Goal: Navigation & Orientation: Find specific page/section

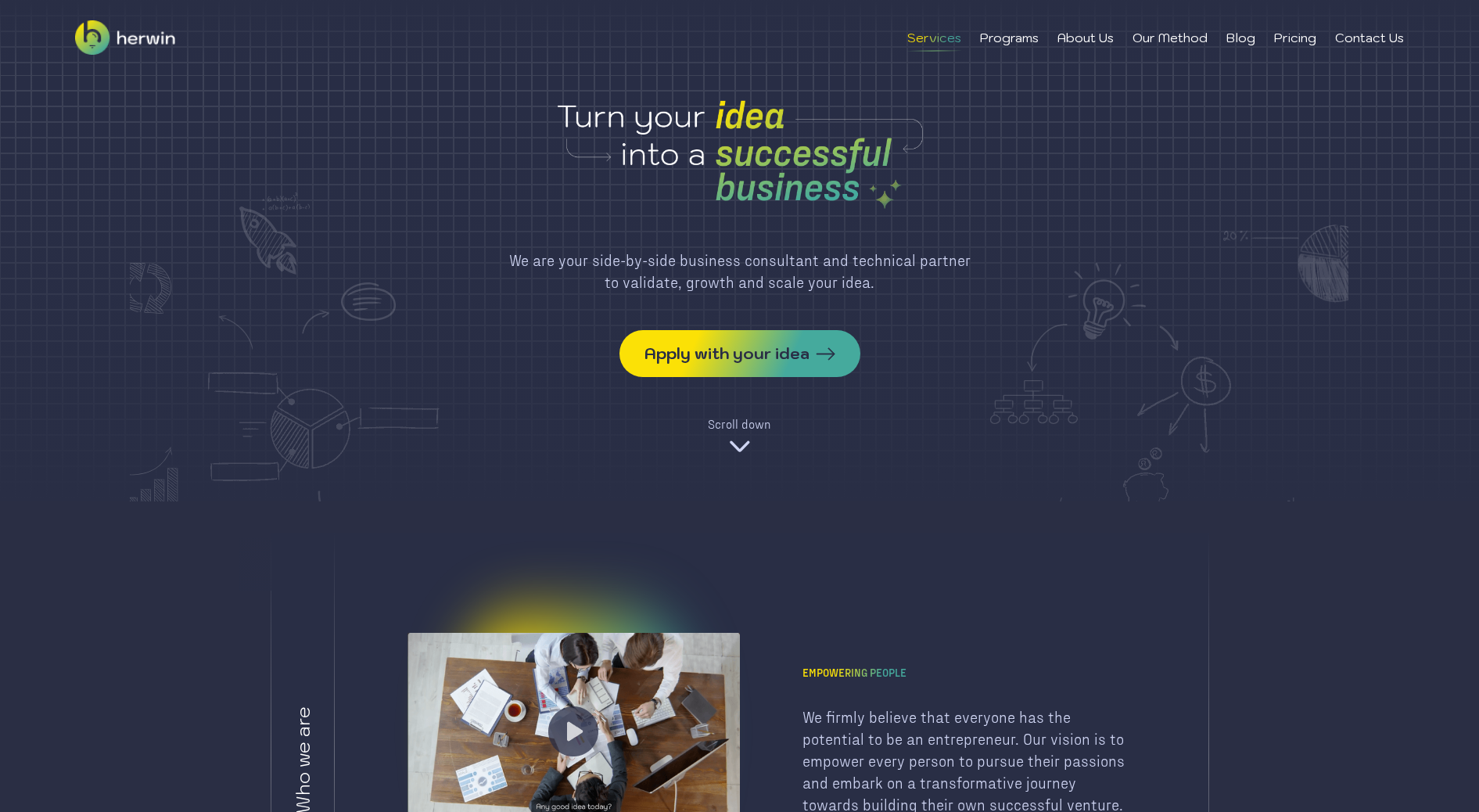
click at [933, 41] on li "Services" at bounding box center [934, 37] width 54 height 19
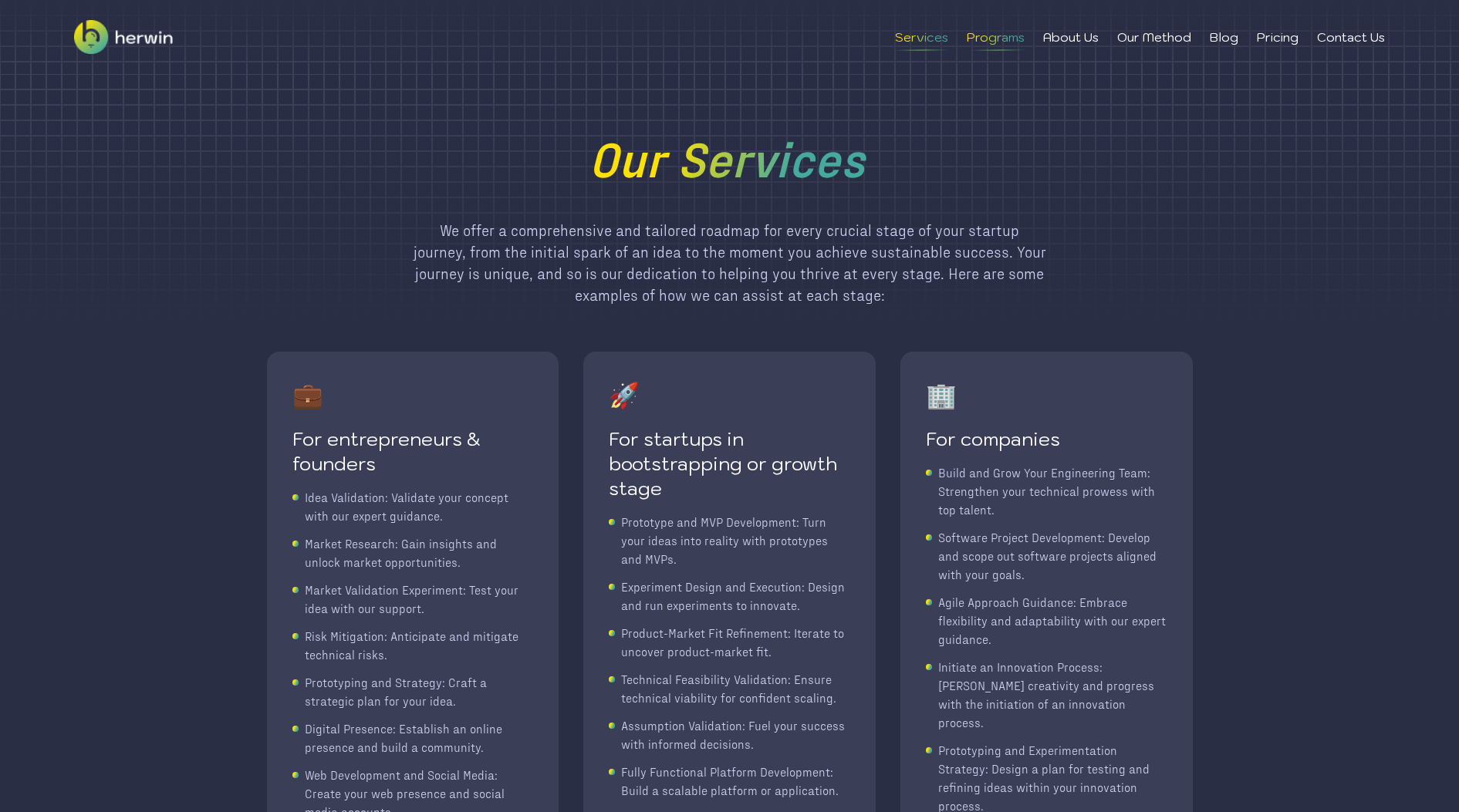
click at [993, 34] on li "Programs" at bounding box center [995, 37] width 58 height 19
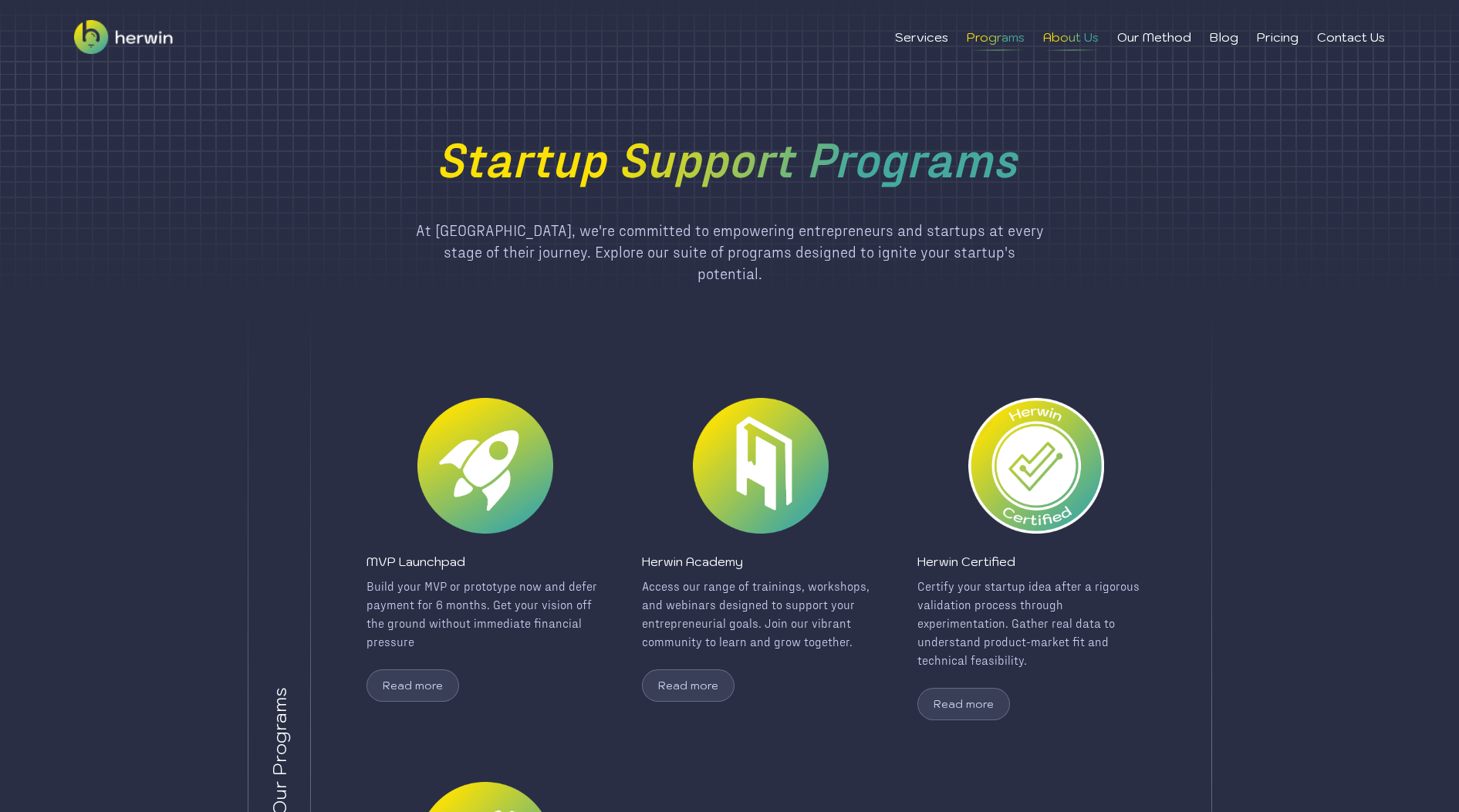
click at [1070, 35] on li "About Us" at bounding box center [1071, 37] width 56 height 19
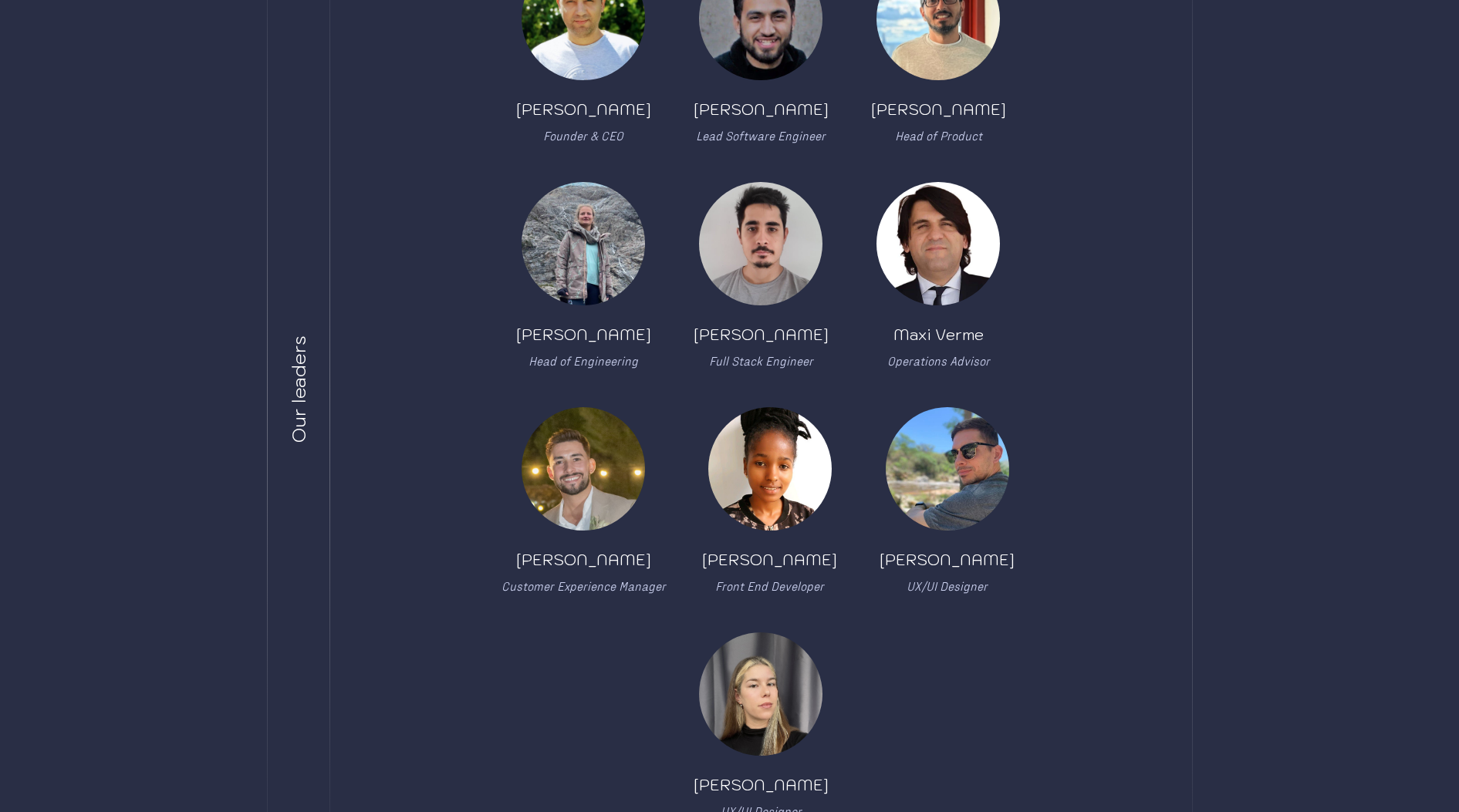
scroll to position [474, 0]
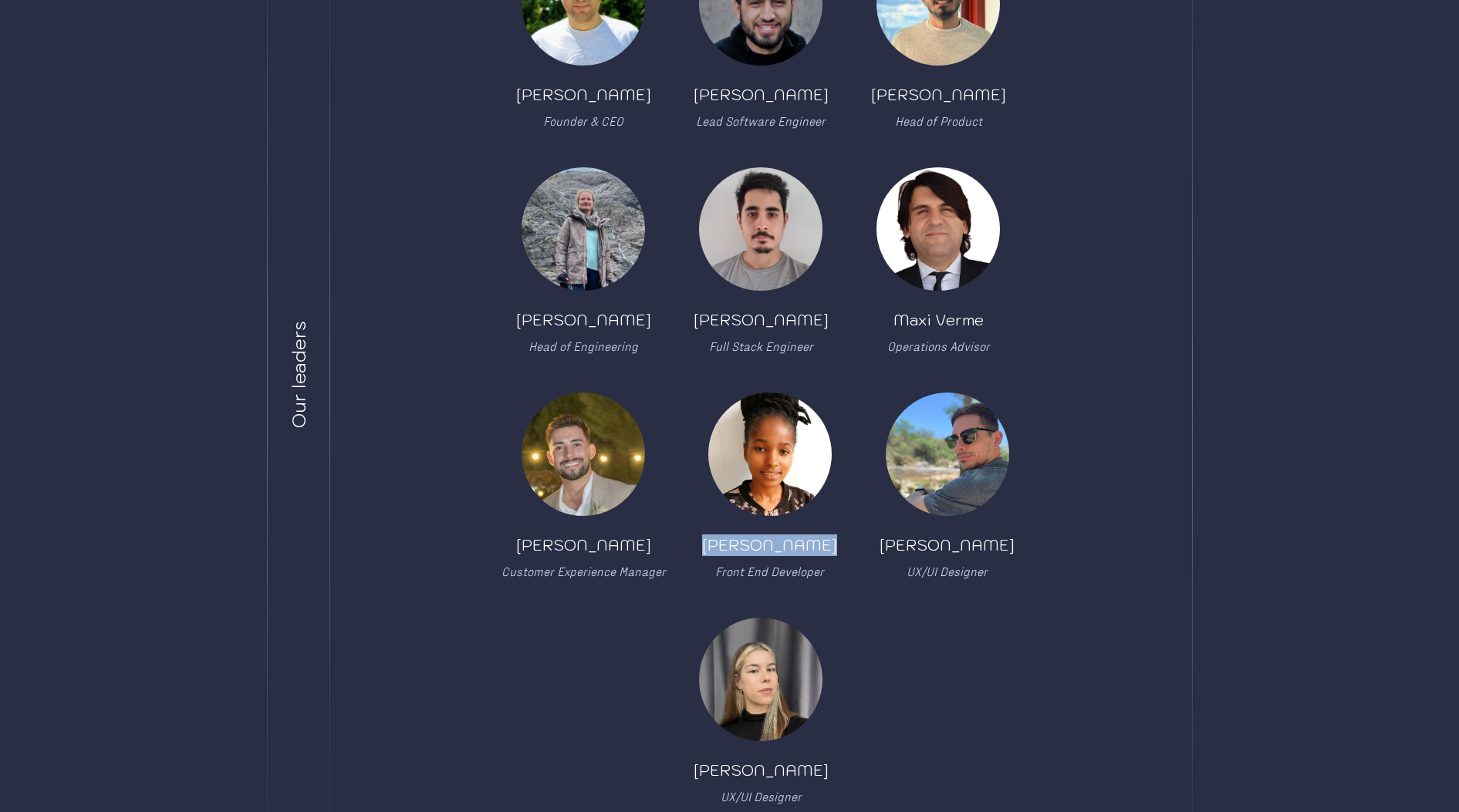
drag, startPoint x: 842, startPoint y: 554, endPoint x: 706, endPoint y: 550, distance: 136.1
click at [706, 549] on div "[PERSON_NAME] Founder & CEO [PERSON_NAME] Lead Software Engineer [PERSON_NAME] …" at bounding box center [761, 374] width 658 height 864
drag, startPoint x: 845, startPoint y: 578, endPoint x: 706, endPoint y: 539, distance: 144.4
click at [706, 539] on div "[PERSON_NAME] Founder & CEO [PERSON_NAME] Lead Software Engineer [PERSON_NAME] …" at bounding box center [761, 374] width 658 height 864
click at [706, 539] on div "[PERSON_NAME] Front End Developer" at bounding box center [770, 486] width 146 height 189
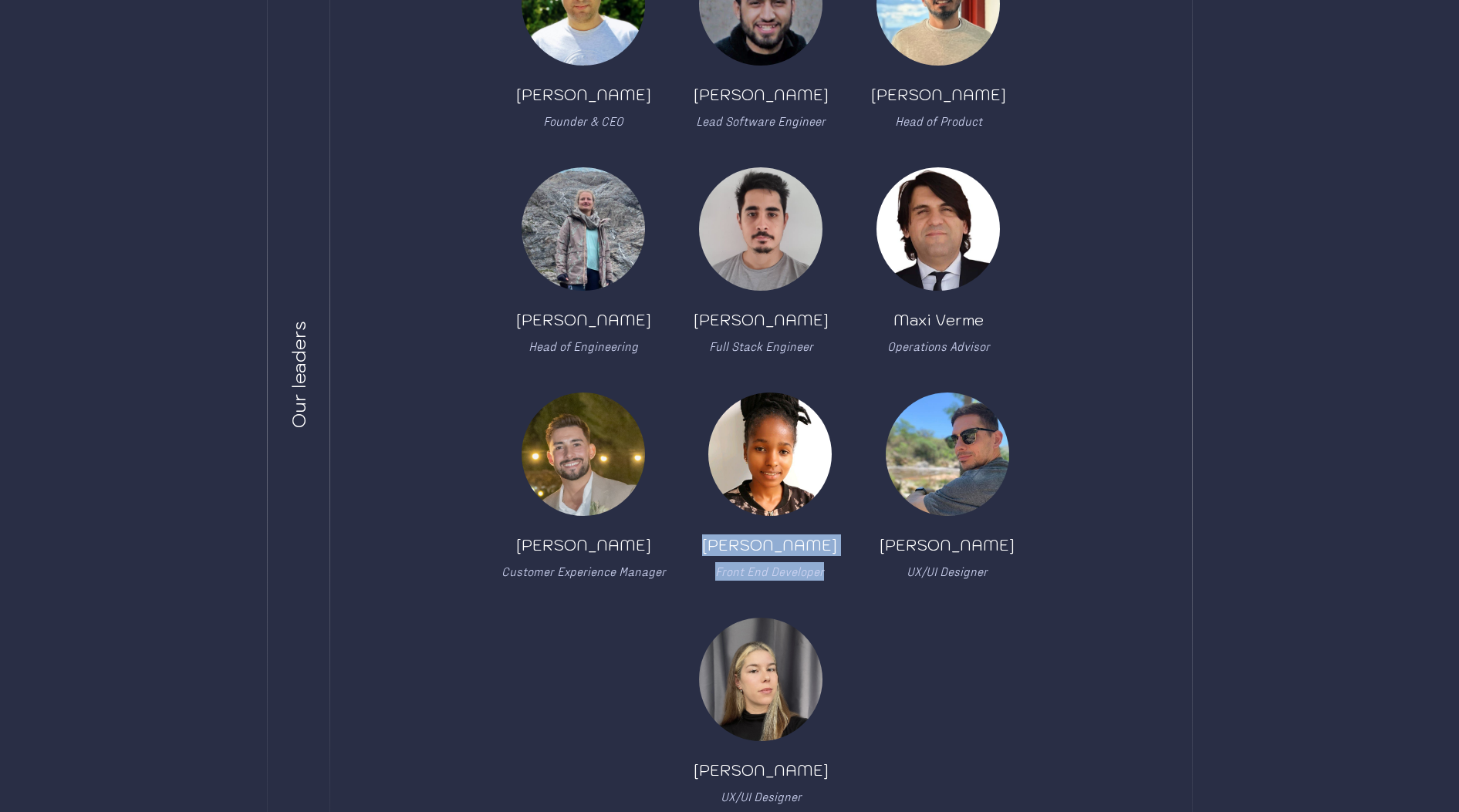
drag, startPoint x: 710, startPoint y: 533, endPoint x: 846, endPoint y: 570, distance: 140.9
click at [846, 570] on div "[PERSON_NAME] Founder & CEO [PERSON_NAME] Lead Software Engineer [PERSON_NAME] …" at bounding box center [761, 374] width 658 height 864
drag, startPoint x: 846, startPoint y: 573, endPoint x: 706, endPoint y: 540, distance: 143.8
click at [706, 540] on div "[PERSON_NAME] Founder & CEO [PERSON_NAME] Lead Software Engineer [PERSON_NAME] …" at bounding box center [761, 374] width 658 height 864
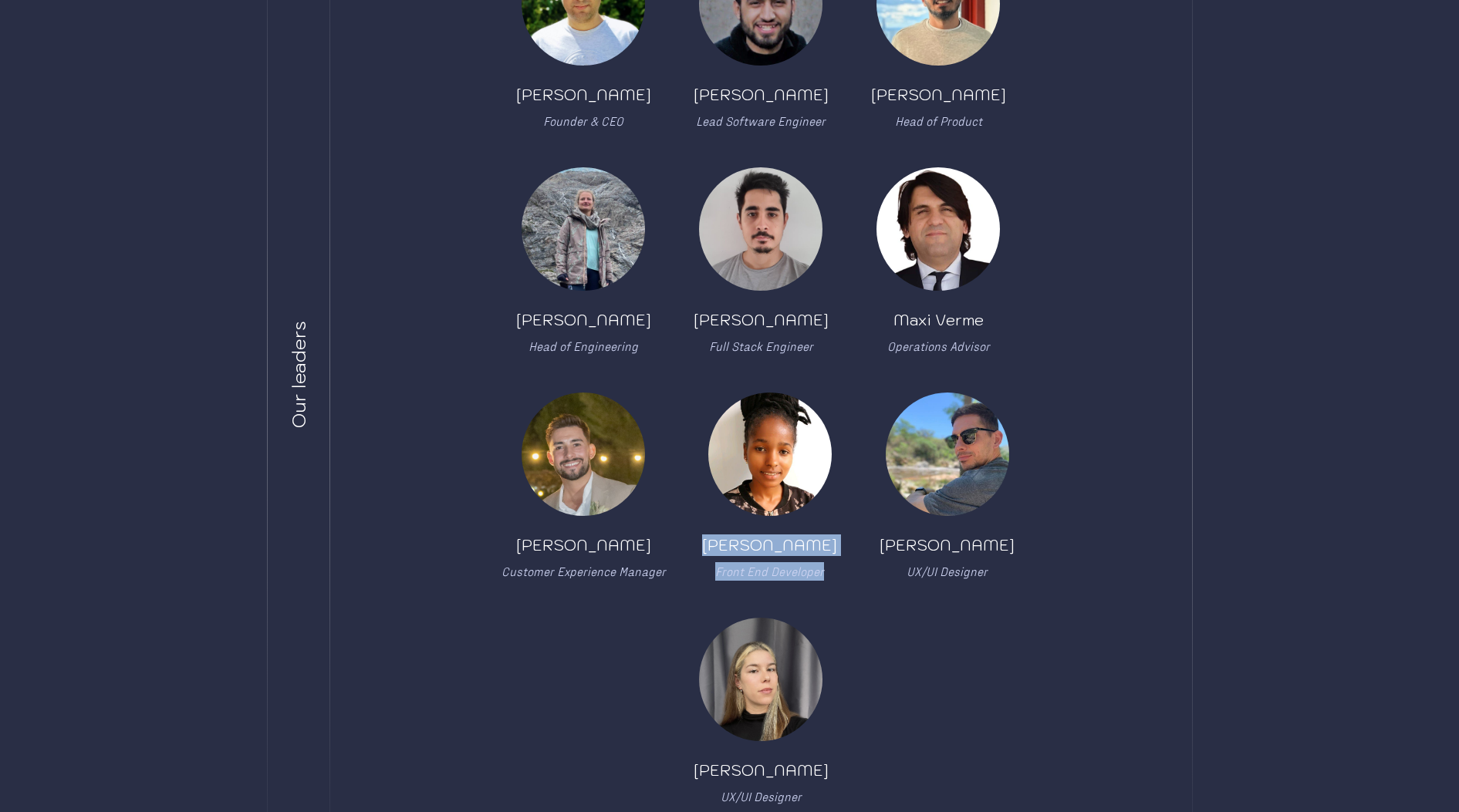
click at [703, 540] on div "[PERSON_NAME] Front End Developer" at bounding box center [770, 486] width 146 height 189
drag, startPoint x: 691, startPoint y: 541, endPoint x: 825, endPoint y: 573, distance: 137.8
click at [825, 573] on div "[PERSON_NAME] Founder & CEO [PERSON_NAME] Lead Software Engineer [PERSON_NAME] …" at bounding box center [761, 374] width 658 height 864
click at [828, 573] on div "[PERSON_NAME] Front End Developer" at bounding box center [770, 486] width 146 height 189
drag, startPoint x: 835, startPoint y: 573, endPoint x: 700, endPoint y: 549, distance: 137.1
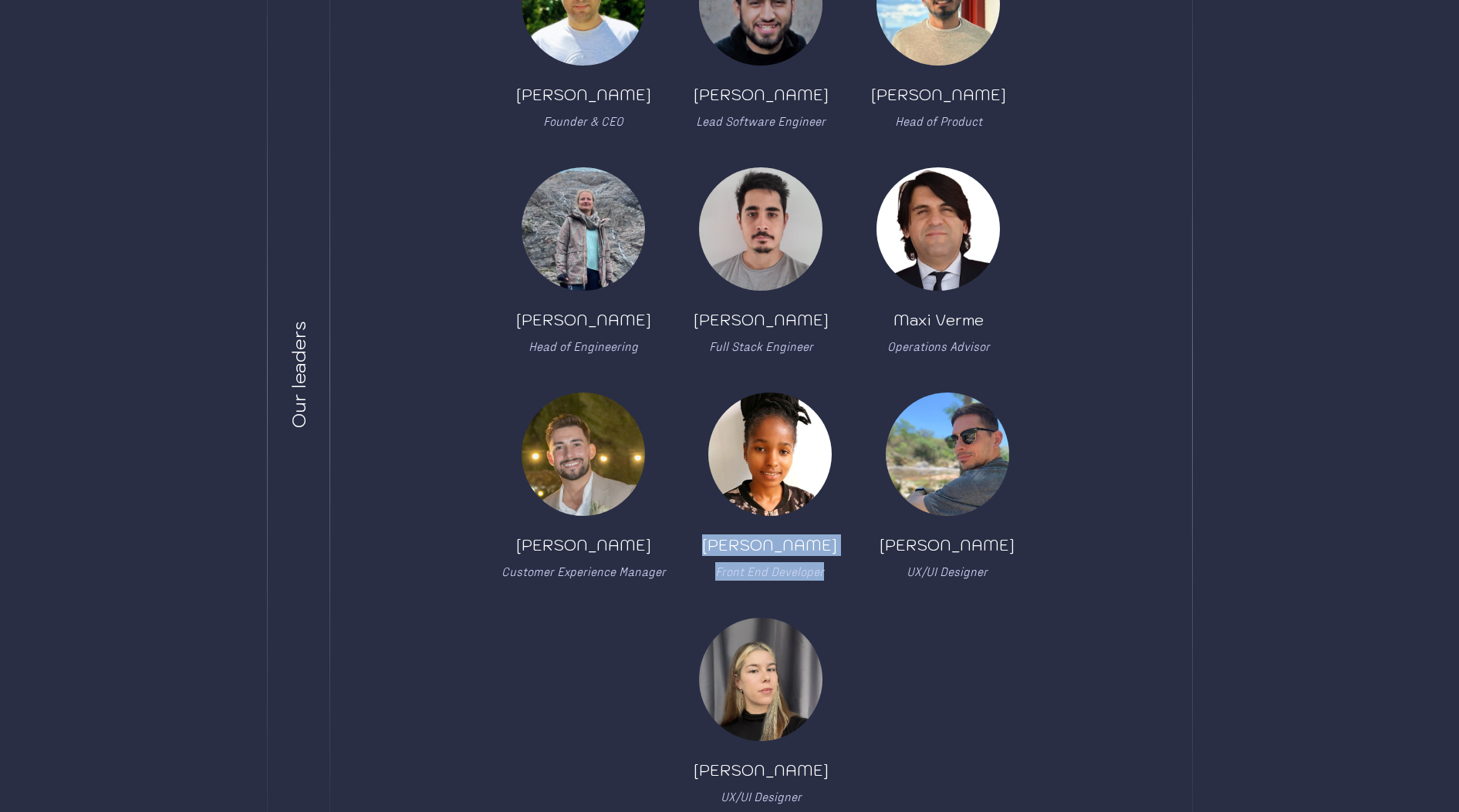
click at [700, 549] on div "[PERSON_NAME] Front End Developer" at bounding box center [770, 486] width 146 height 189
click at [700, 549] on div "[PERSON_NAME] Front End Developer" at bounding box center [770, 486] width 146 height 189
drag, startPoint x: 691, startPoint y: 533, endPoint x: 828, endPoint y: 573, distance: 142.7
click at [828, 573] on div "[PERSON_NAME] Founder & CEO [PERSON_NAME] Lead Software Engineer [PERSON_NAME] …" at bounding box center [761, 374] width 658 height 864
click at [836, 574] on div "[PERSON_NAME] Front End Developer" at bounding box center [770, 486] width 146 height 189
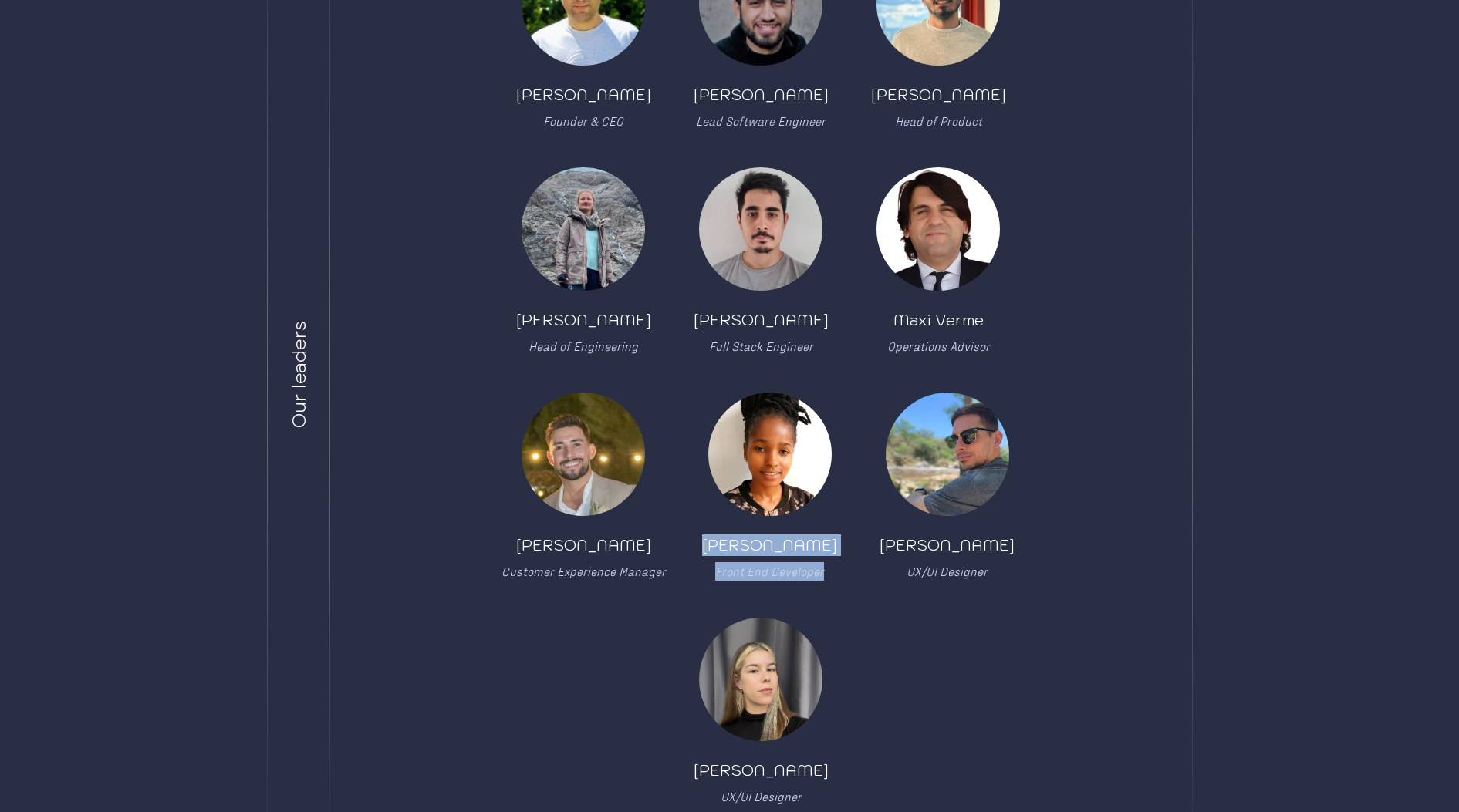
drag, startPoint x: 840, startPoint y: 575, endPoint x: 712, endPoint y: 544, distance: 131.7
click at [713, 546] on div "[PERSON_NAME] Front End Developer" at bounding box center [770, 486] width 146 height 189
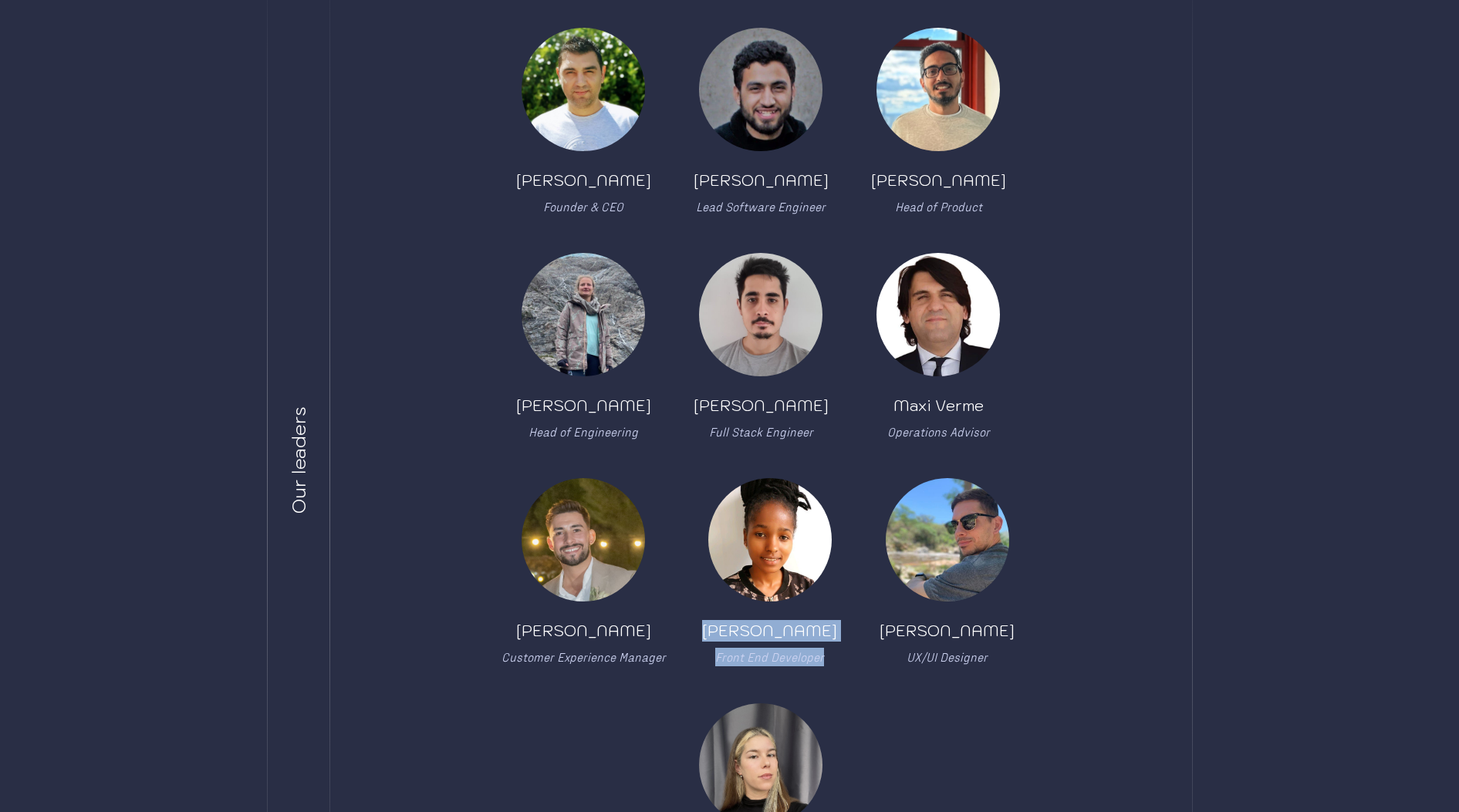
scroll to position [390, 0]
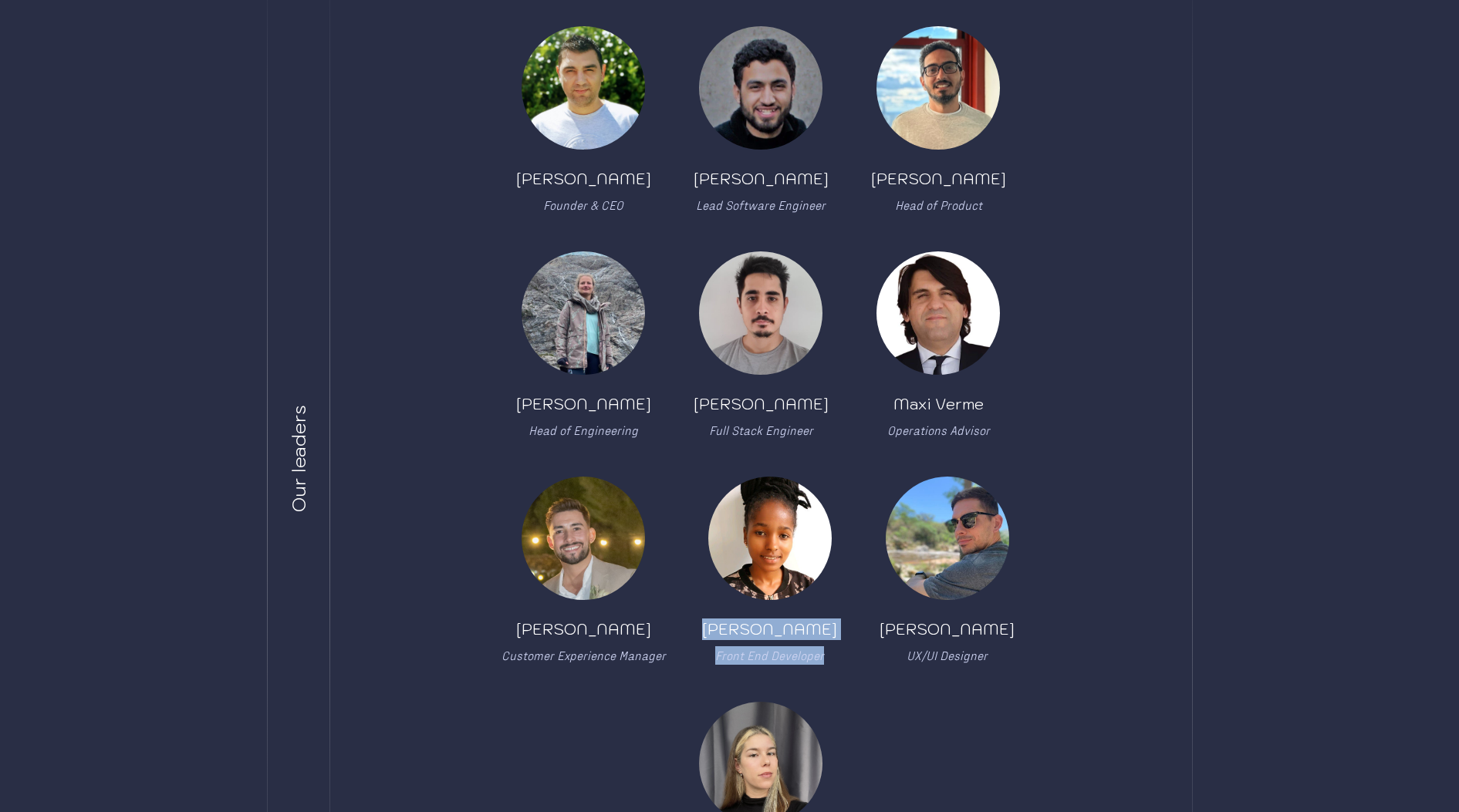
click at [839, 673] on div "[PERSON_NAME] Founder & CEO [PERSON_NAME] Lead Software Engineer [PERSON_NAME] …" at bounding box center [761, 458] width 658 height 864
drag, startPoint x: 839, startPoint y: 668, endPoint x: 714, endPoint y: 631, distance: 130.4
click at [714, 631] on div "[PERSON_NAME] Founder & CEO [PERSON_NAME] Lead Software Engineer [PERSON_NAME] …" at bounding box center [761, 458] width 658 height 864
click at [697, 622] on div "[PERSON_NAME] Front End Developer" at bounding box center [770, 570] width 146 height 189
drag, startPoint x: 745, startPoint y: 641, endPoint x: 853, endPoint y: 679, distance: 114.5
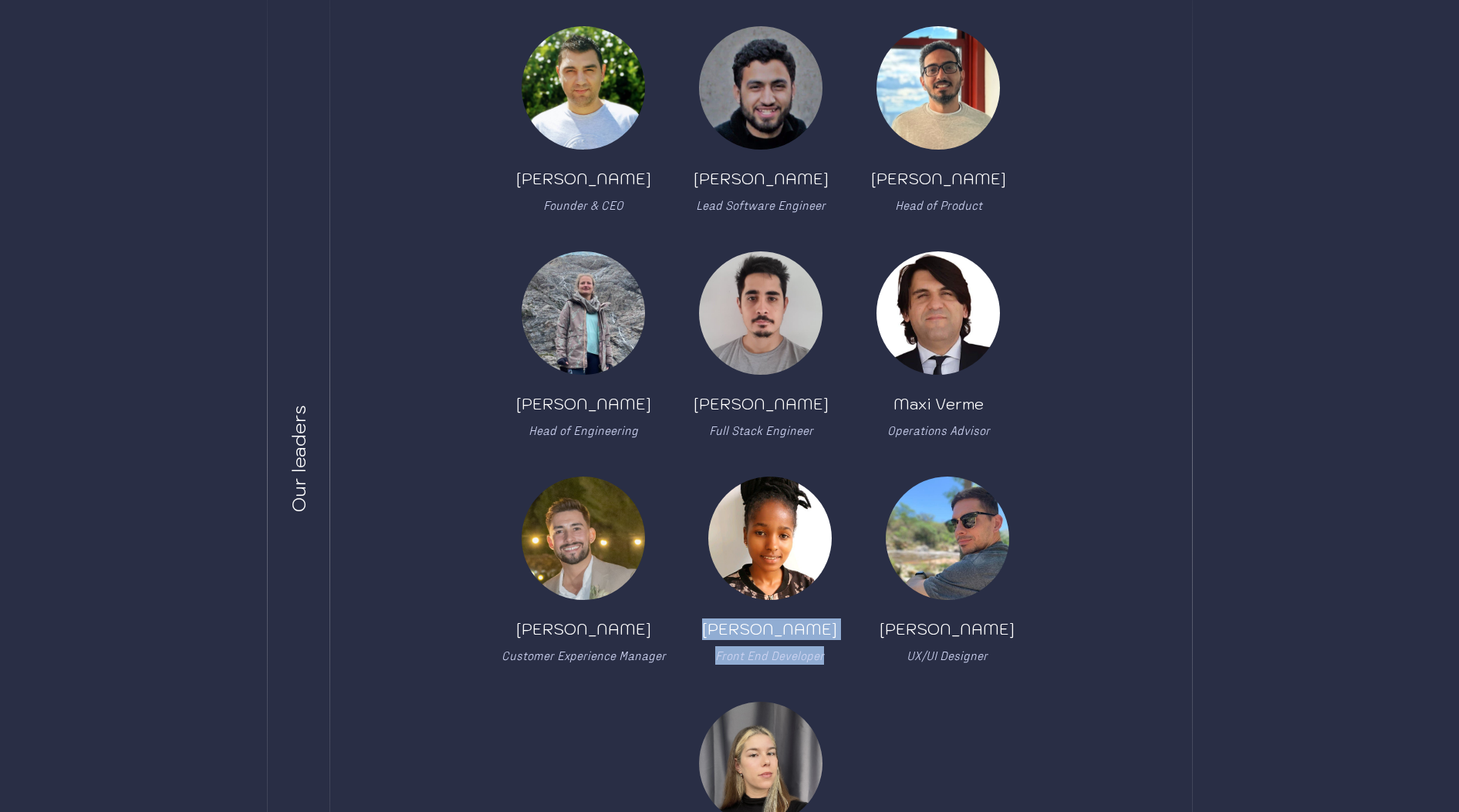
click at [853, 679] on div "[PERSON_NAME] Founder & CEO [PERSON_NAME] Lead Software Engineer [PERSON_NAME] …" at bounding box center [761, 458] width 658 height 864
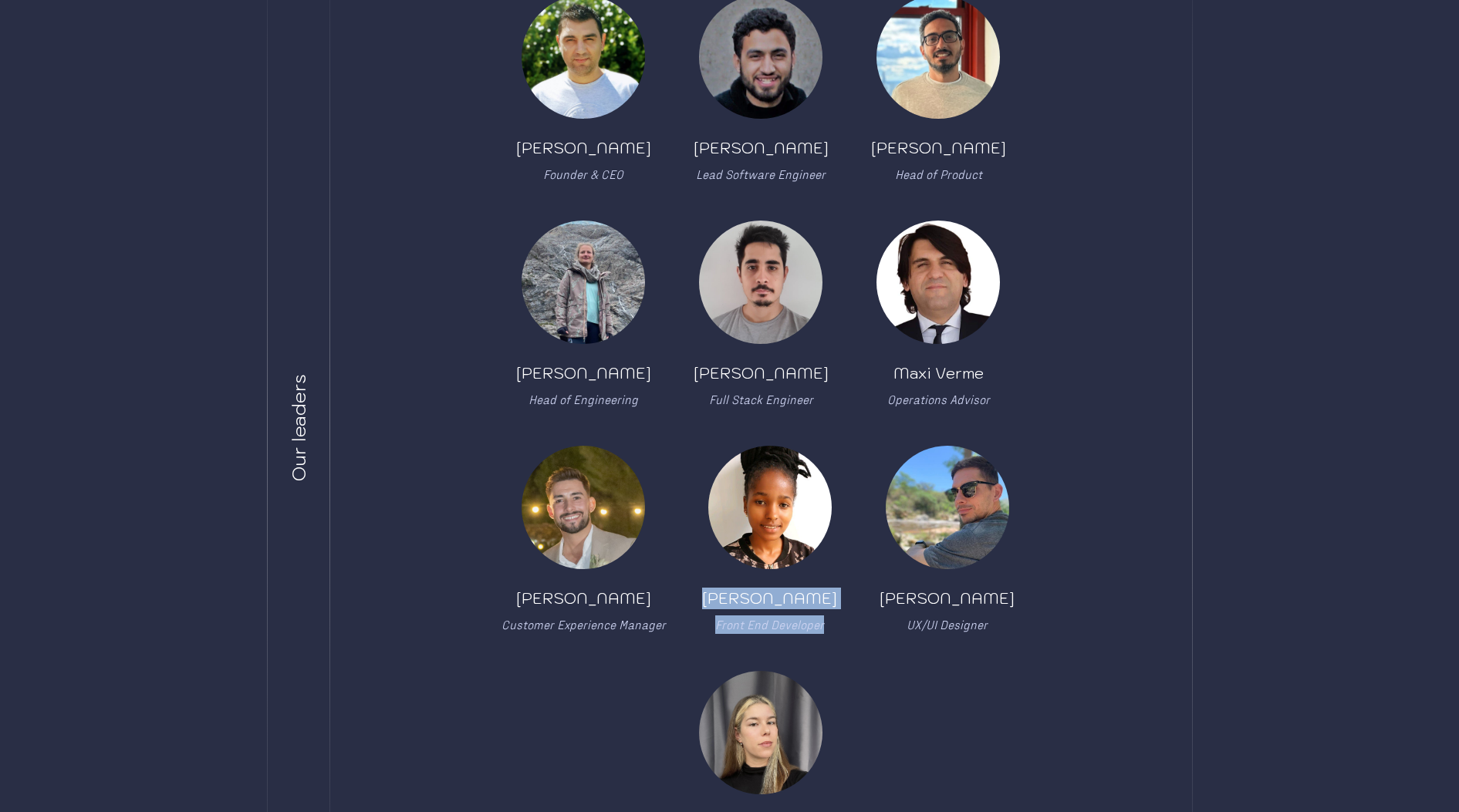
scroll to position [341, 0]
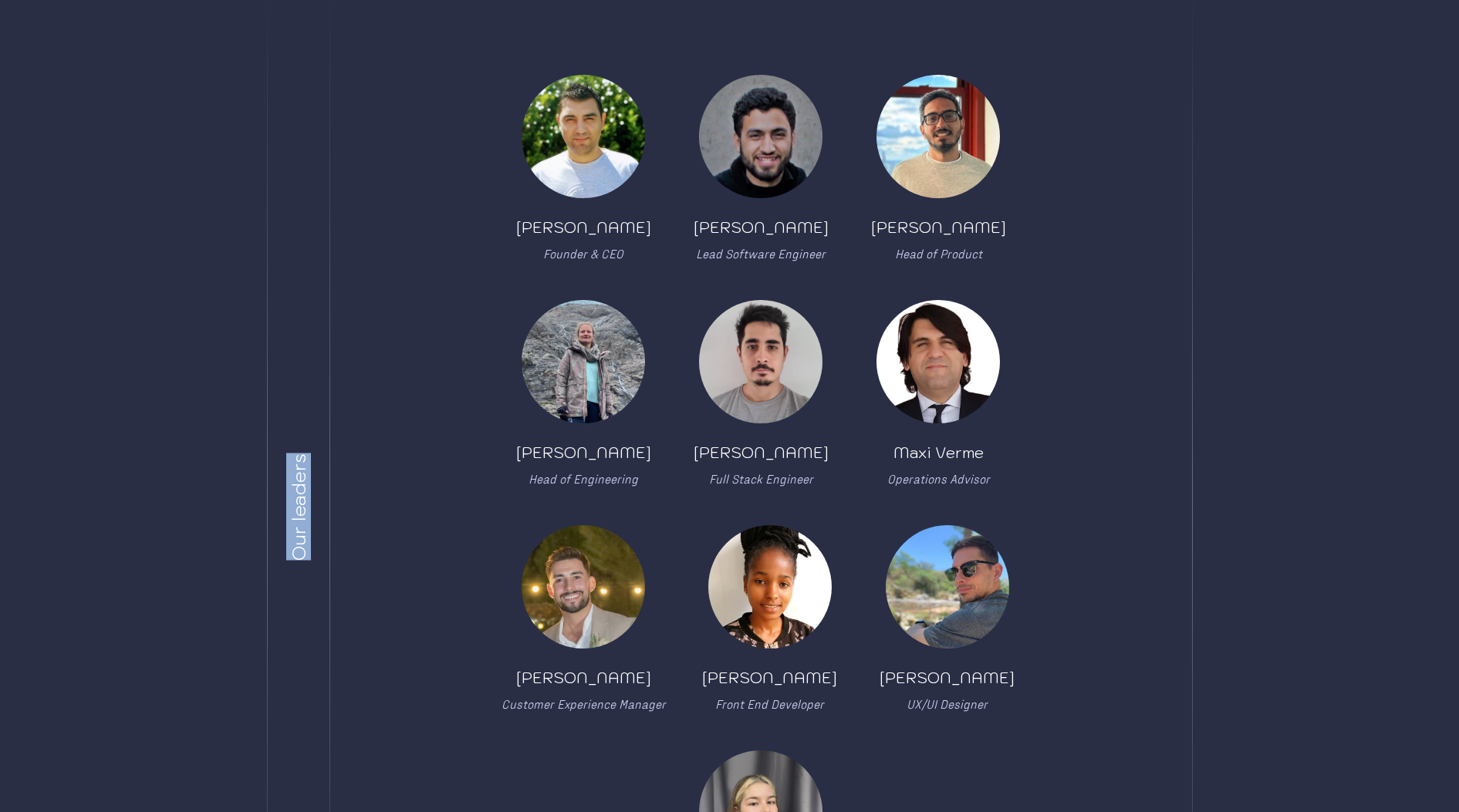
drag, startPoint x: 294, startPoint y: 563, endPoint x: 304, endPoint y: 456, distance: 107.5
click at [304, 456] on div "Our leaders" at bounding box center [299, 506] width 61 height 1037
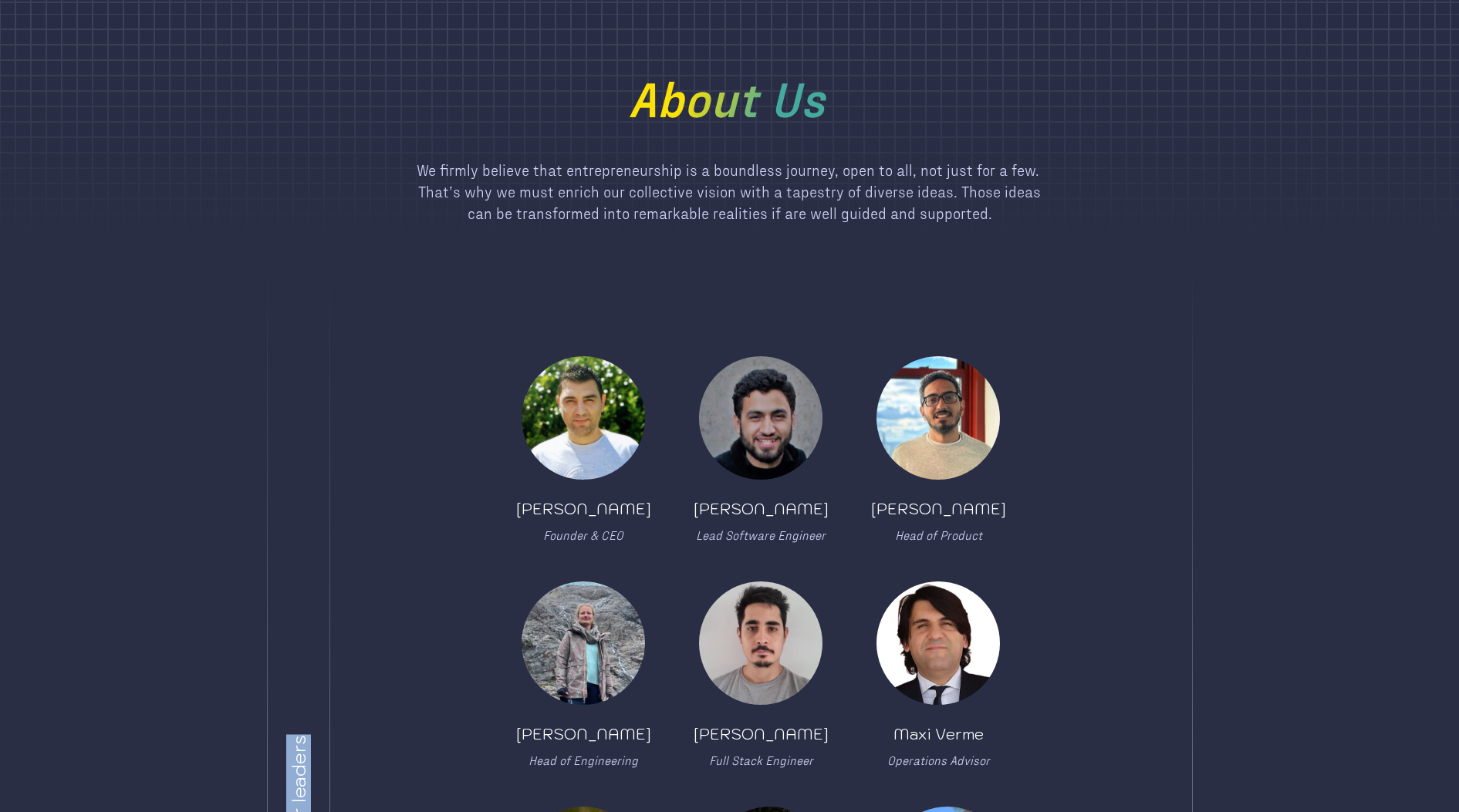
scroll to position [0, 0]
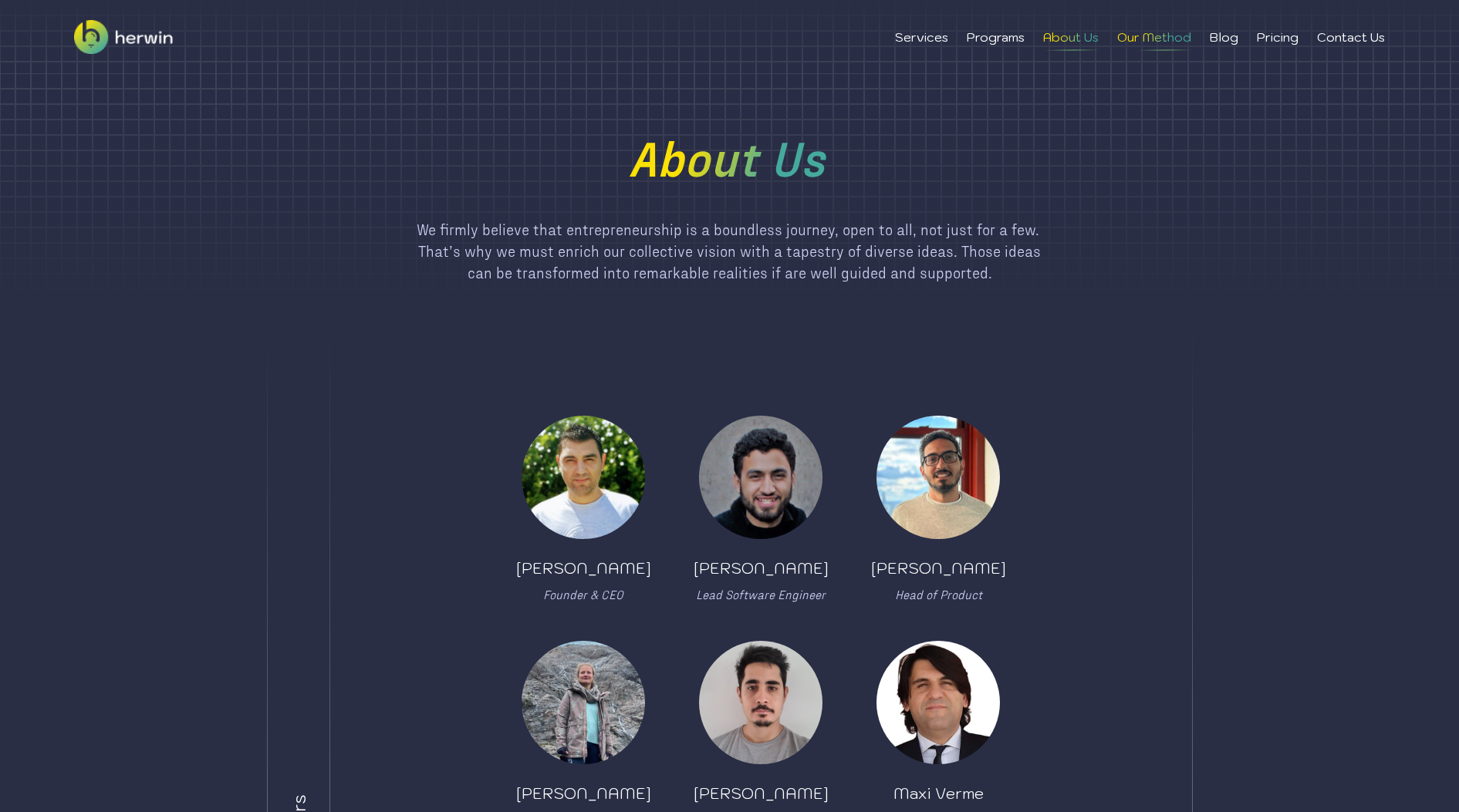
click at [1131, 34] on li "Our Method" at bounding box center [1154, 37] width 74 height 19
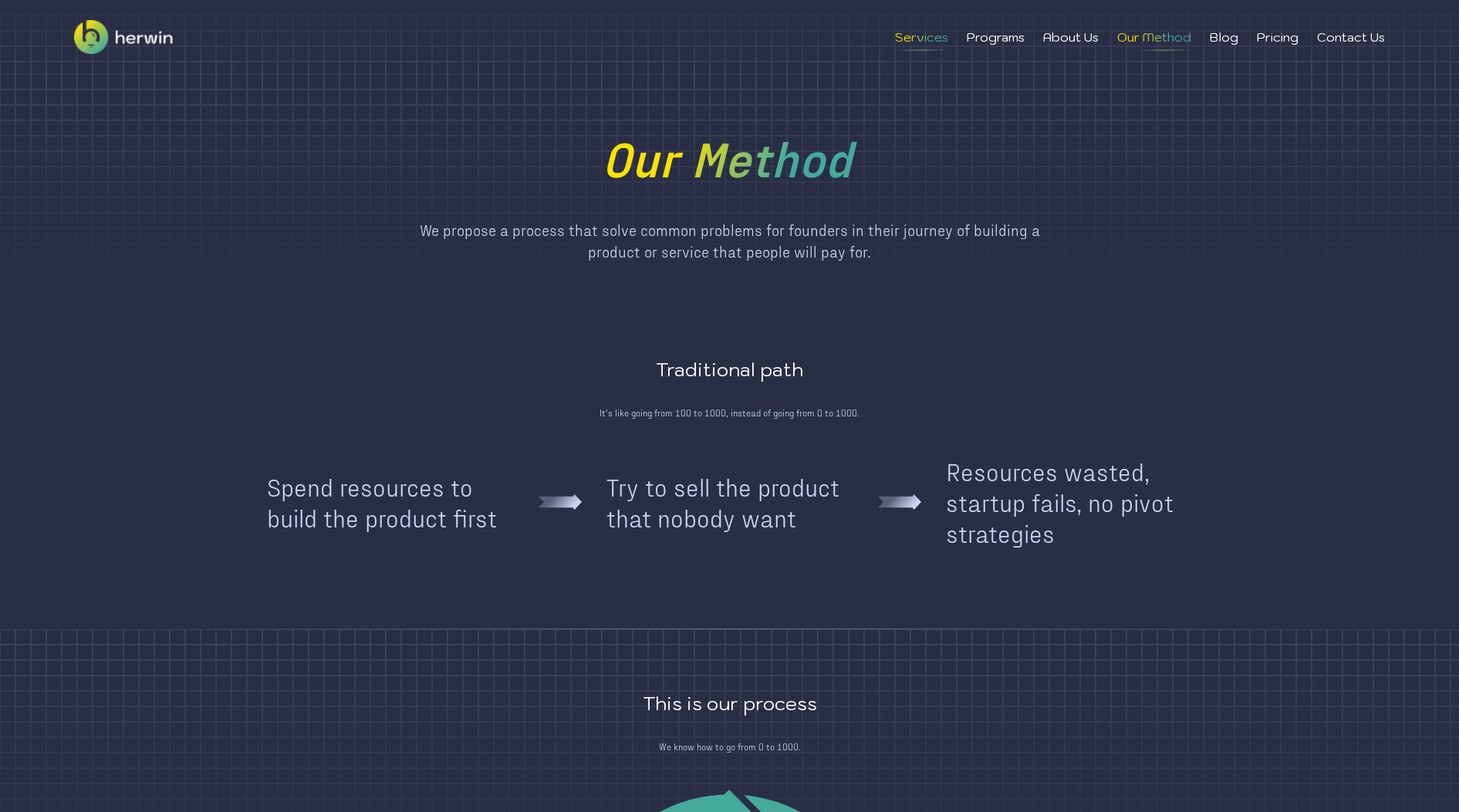
click at [935, 44] on li "Services" at bounding box center [921, 37] width 53 height 19
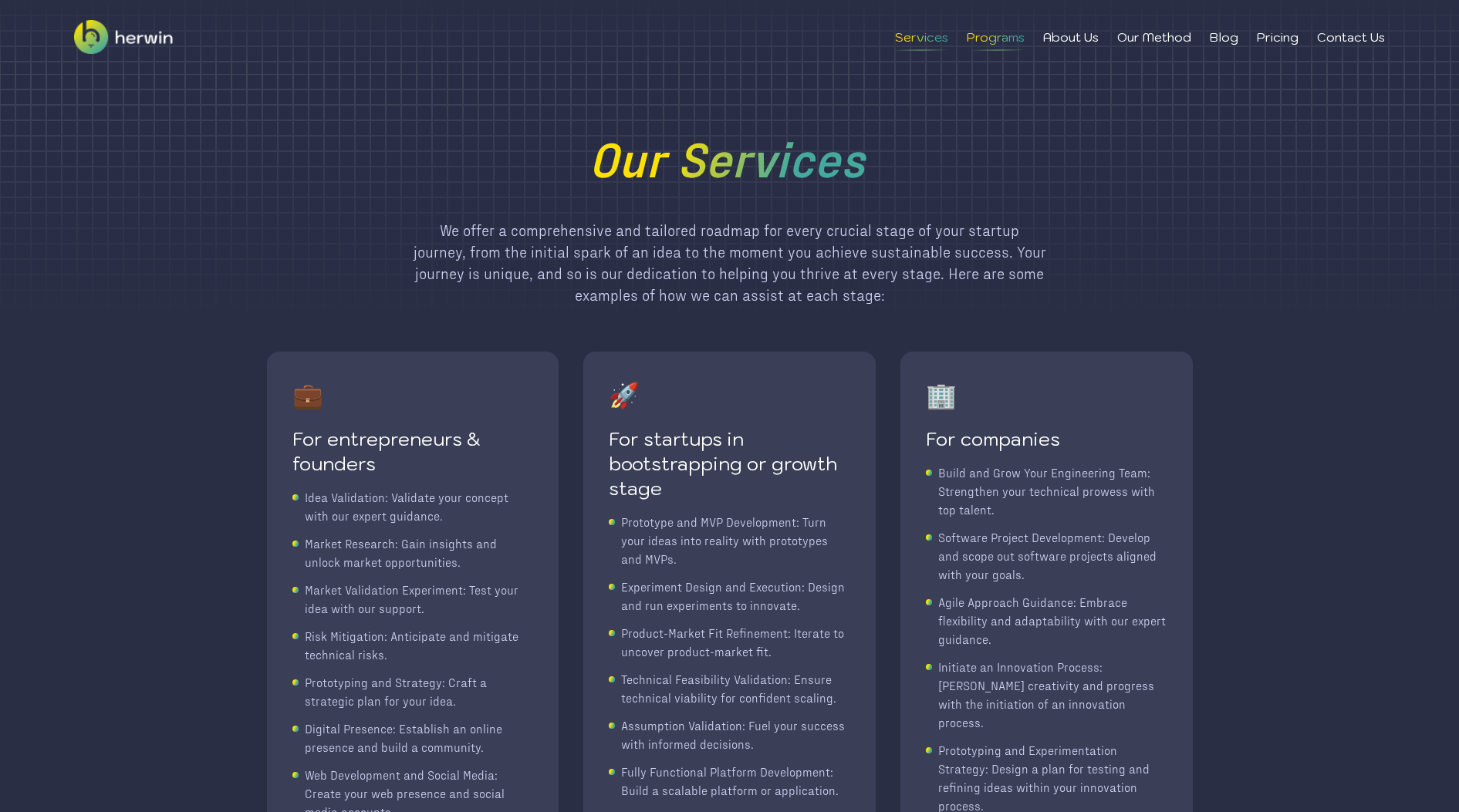
click at [987, 30] on li "Programs" at bounding box center [995, 37] width 58 height 19
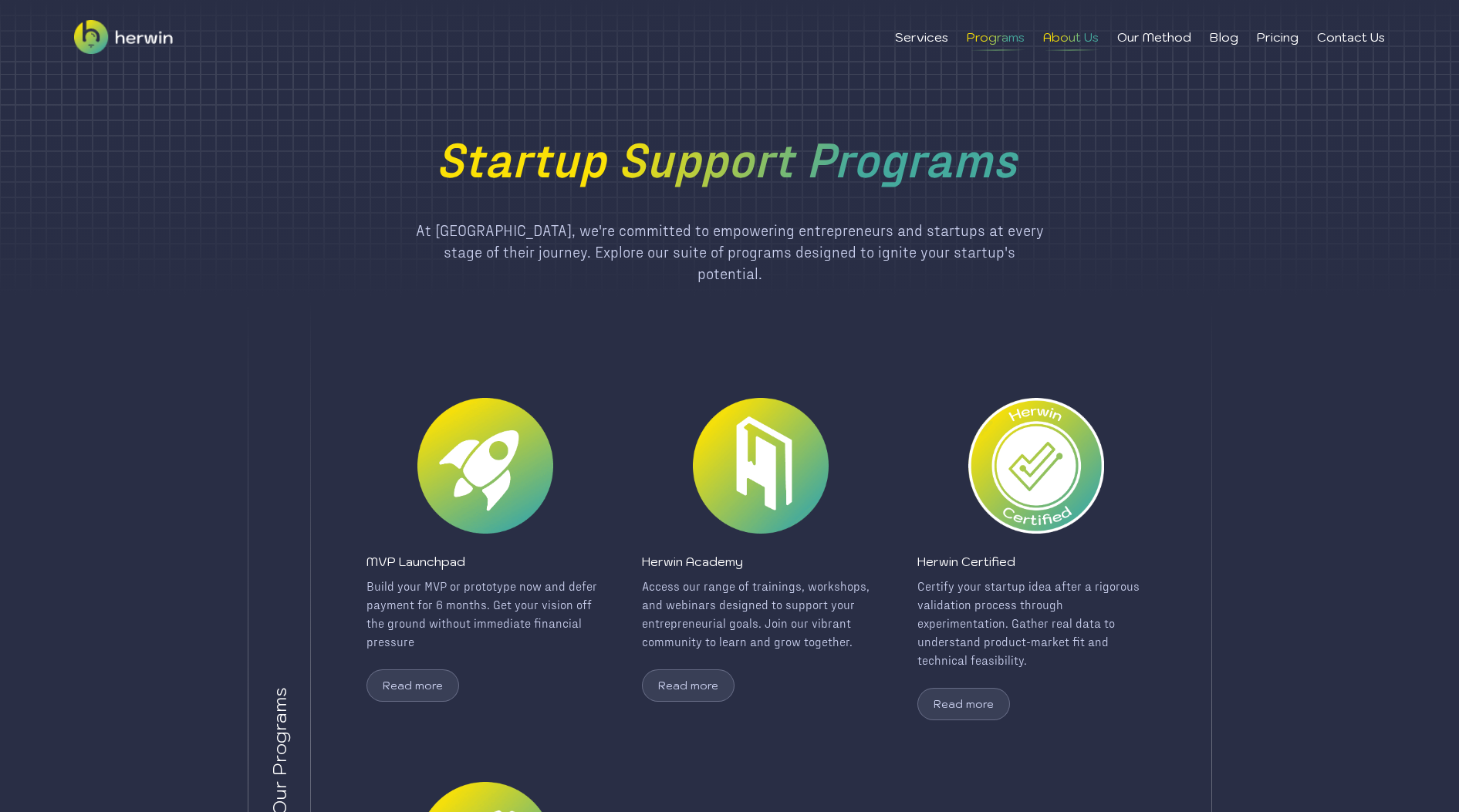
click at [1067, 39] on li "About Us" at bounding box center [1071, 37] width 56 height 19
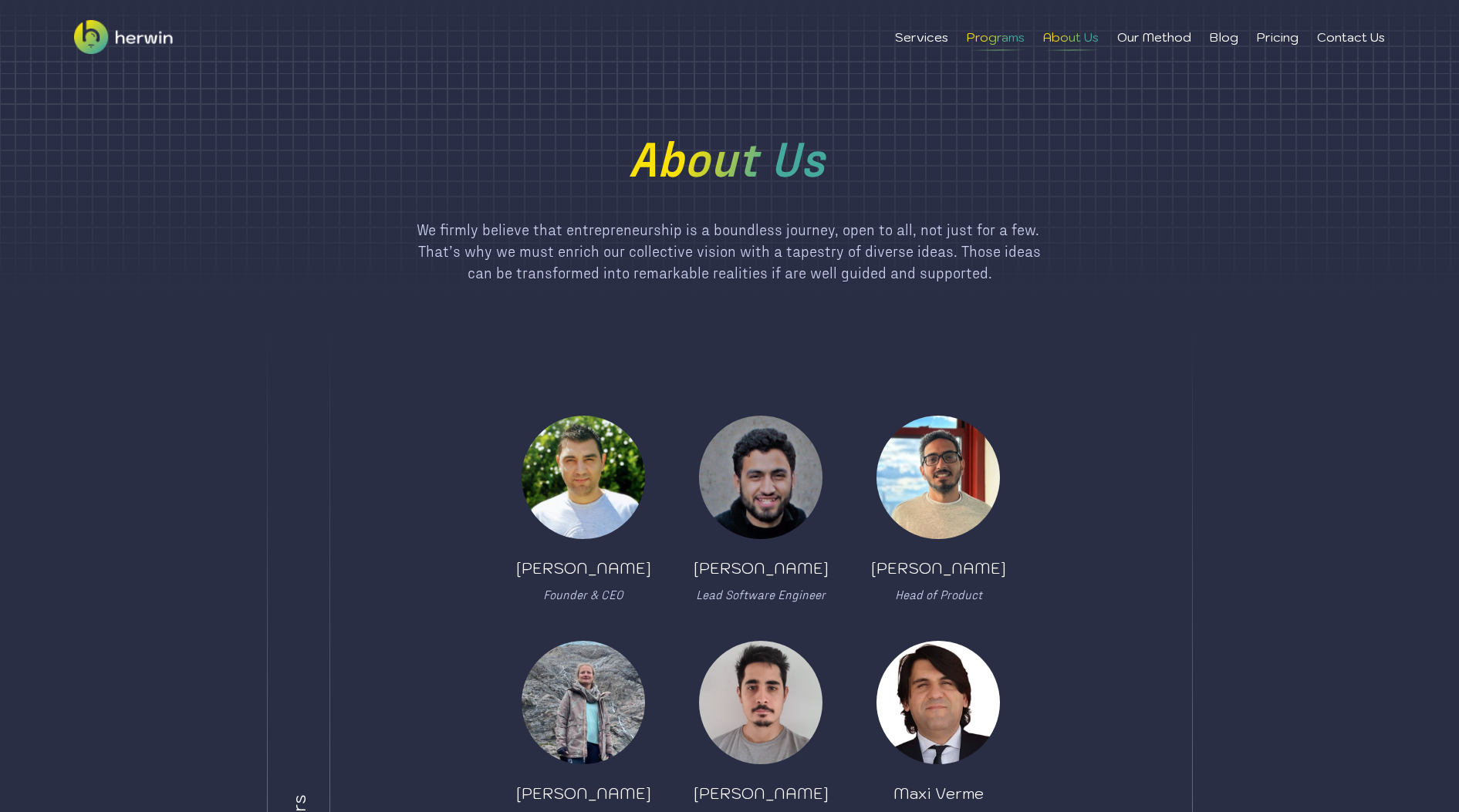
click at [989, 44] on li "Programs" at bounding box center [995, 37] width 58 height 19
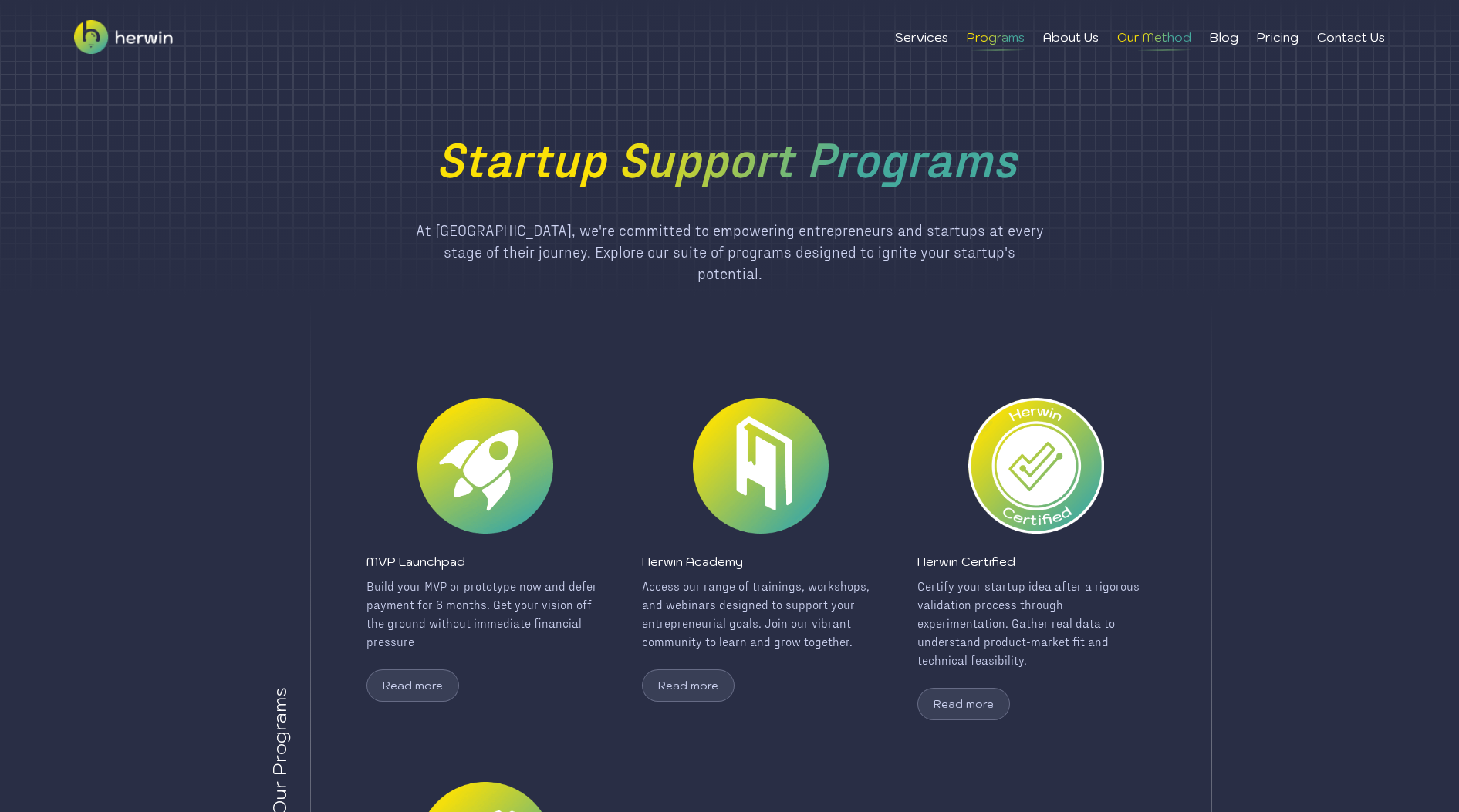
click at [1135, 44] on li "Our Method" at bounding box center [1154, 37] width 74 height 19
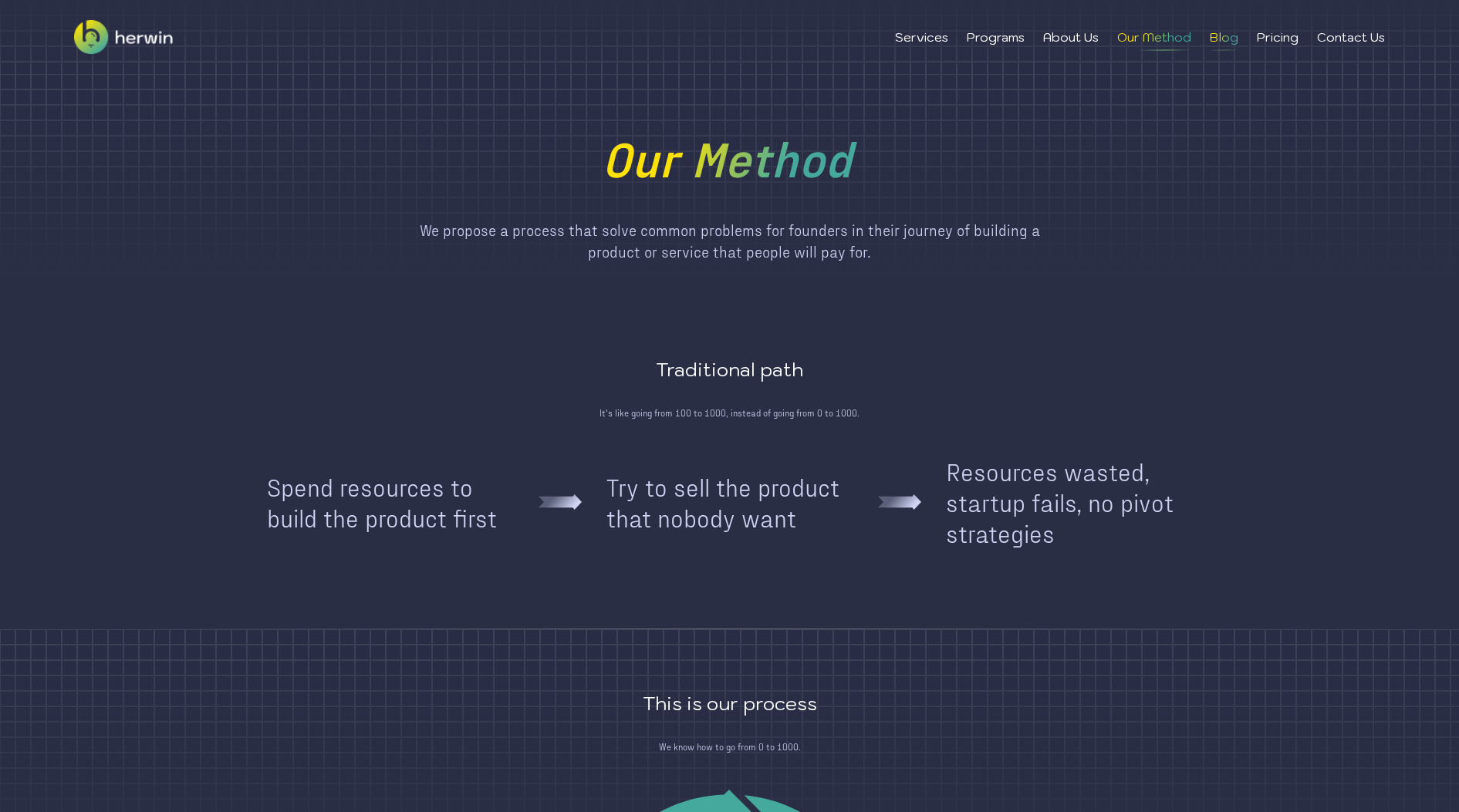
click at [1229, 43] on li "Blog" at bounding box center [1224, 37] width 29 height 19
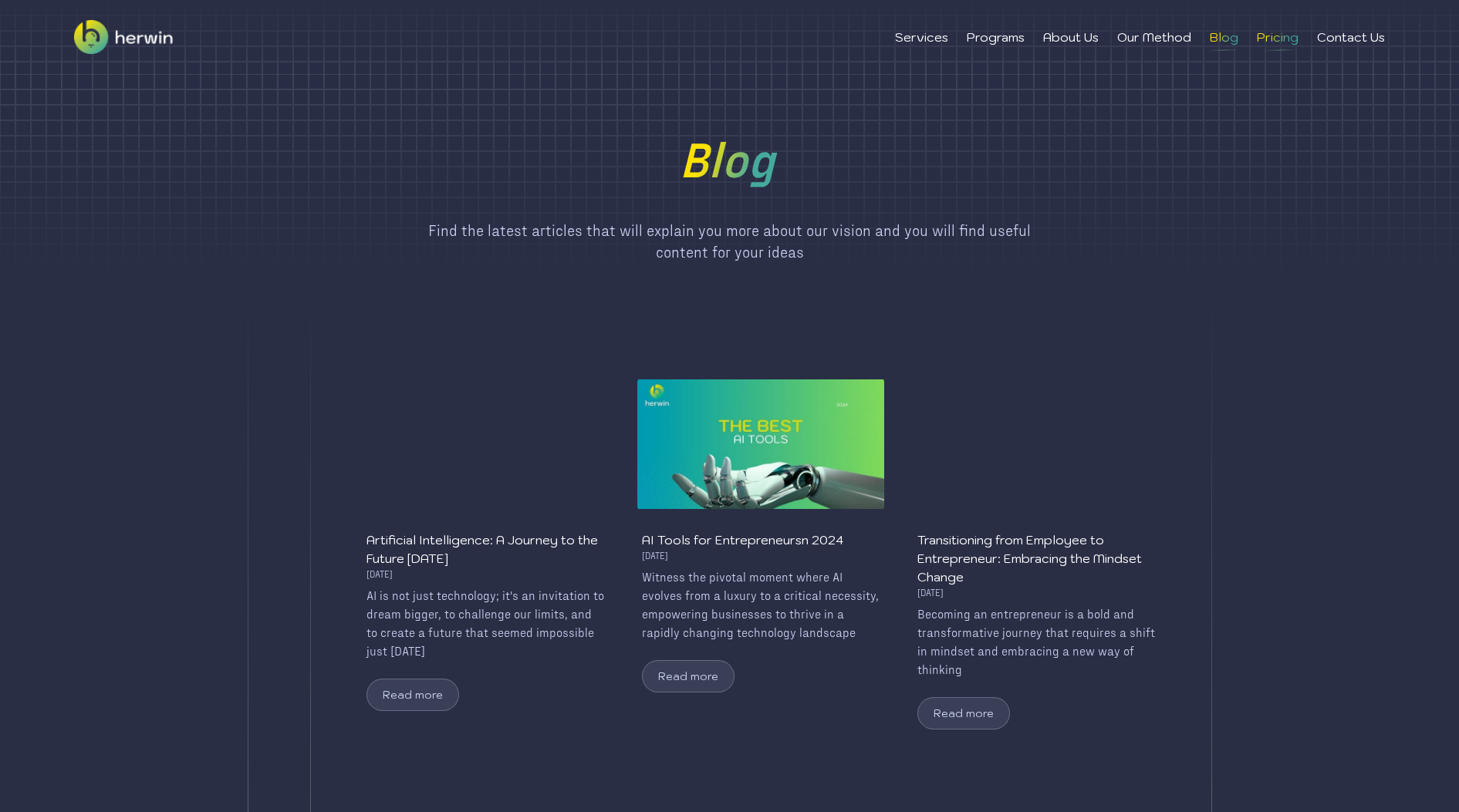
click at [1276, 42] on li "Pricing" at bounding box center [1278, 37] width 42 height 19
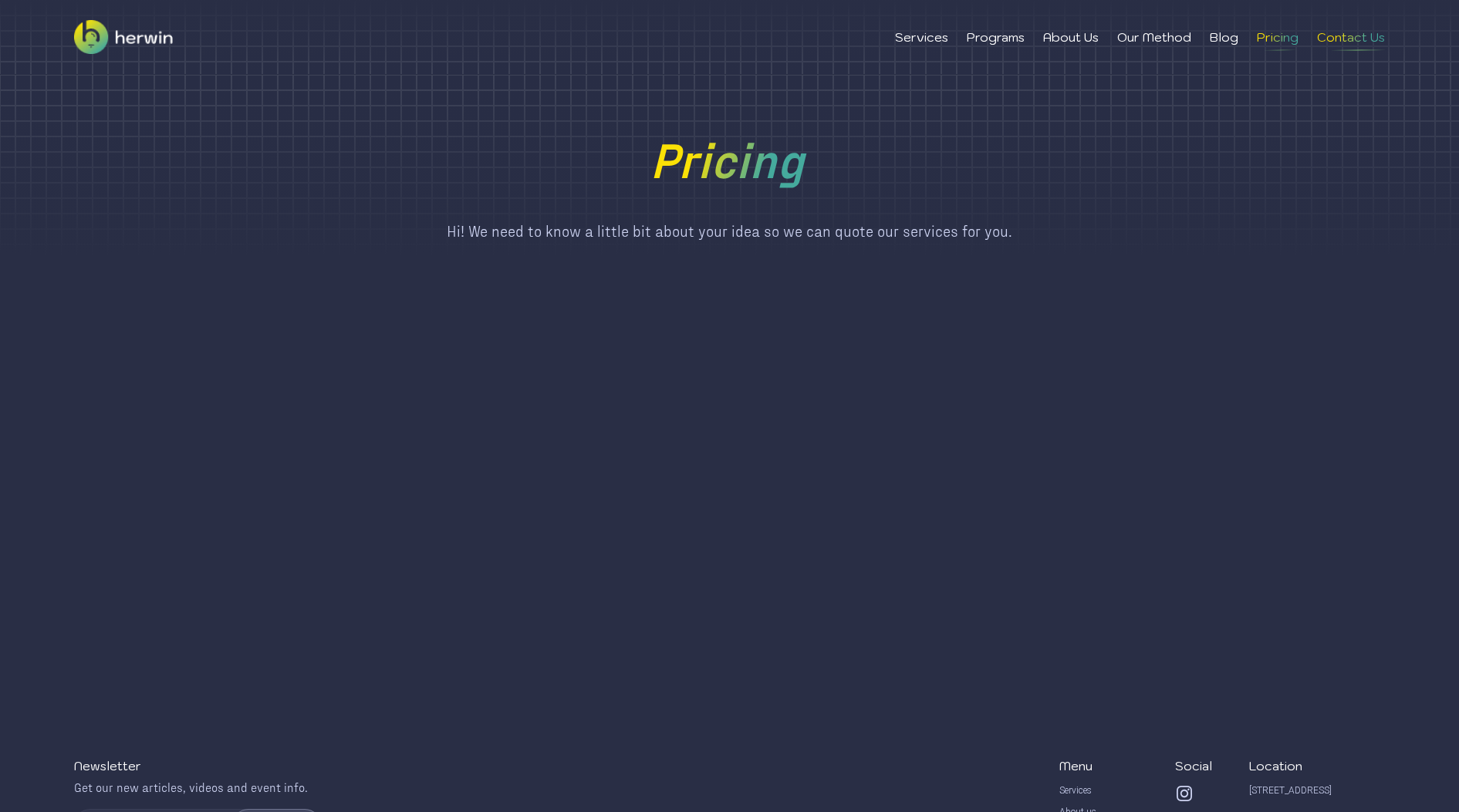
click at [1345, 41] on li "Contact Us" at bounding box center [1351, 37] width 68 height 19
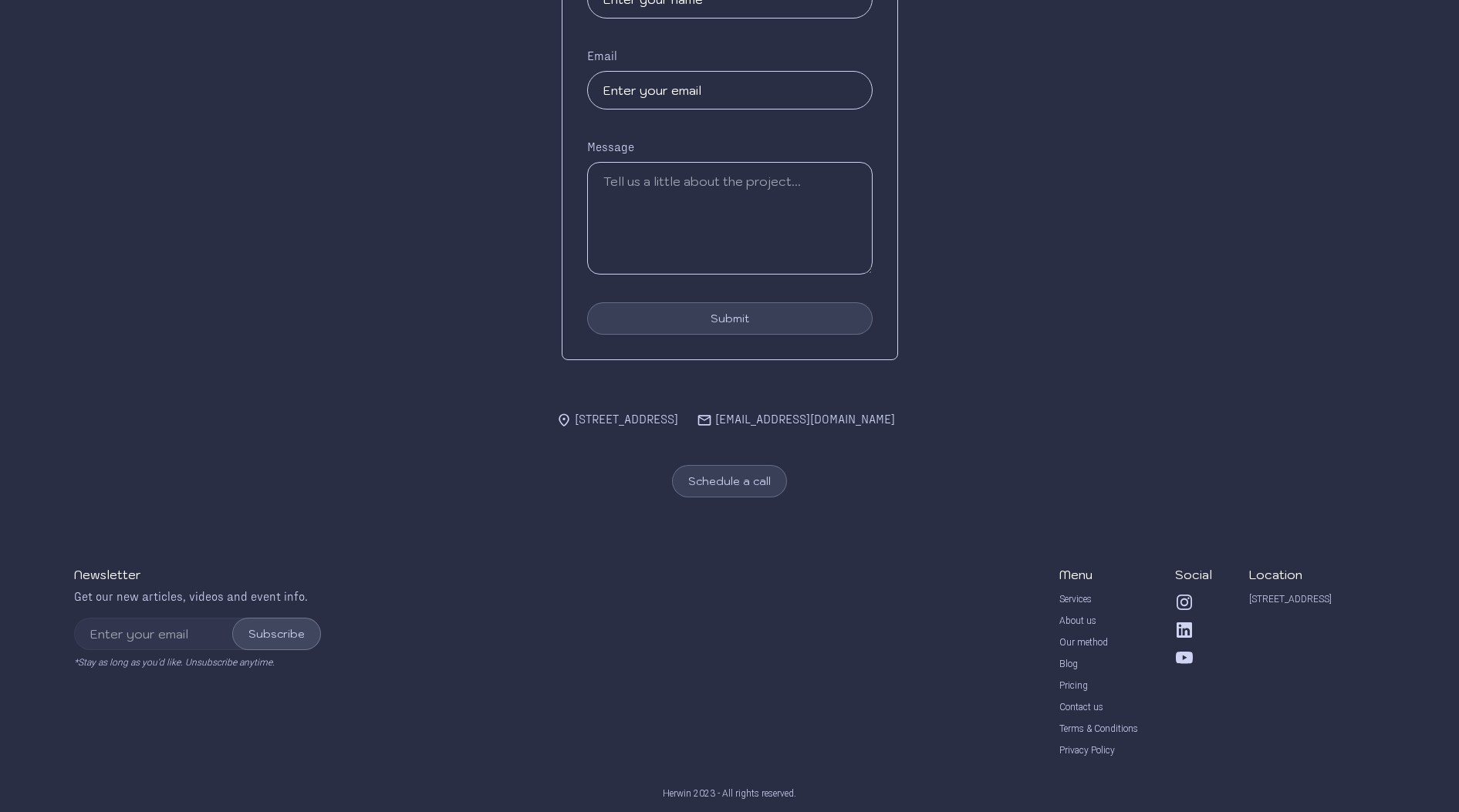
scroll to position [357, 0]
drag, startPoint x: 865, startPoint y: 421, endPoint x: 573, endPoint y: 408, distance: 292.3
click at [573, 408] on div "Name Email Message Submit [STREET_ADDRESS] [EMAIL_ADDRESS][DOMAIN_NAME] Schedul…" at bounding box center [729, 213] width 1459 height 567
click at [797, 423] on div "[EMAIL_ADDRESS][DOMAIN_NAME]" at bounding box center [796, 419] width 199 height 19
drag, startPoint x: 858, startPoint y: 426, endPoint x: 576, endPoint y: 404, distance: 282.9
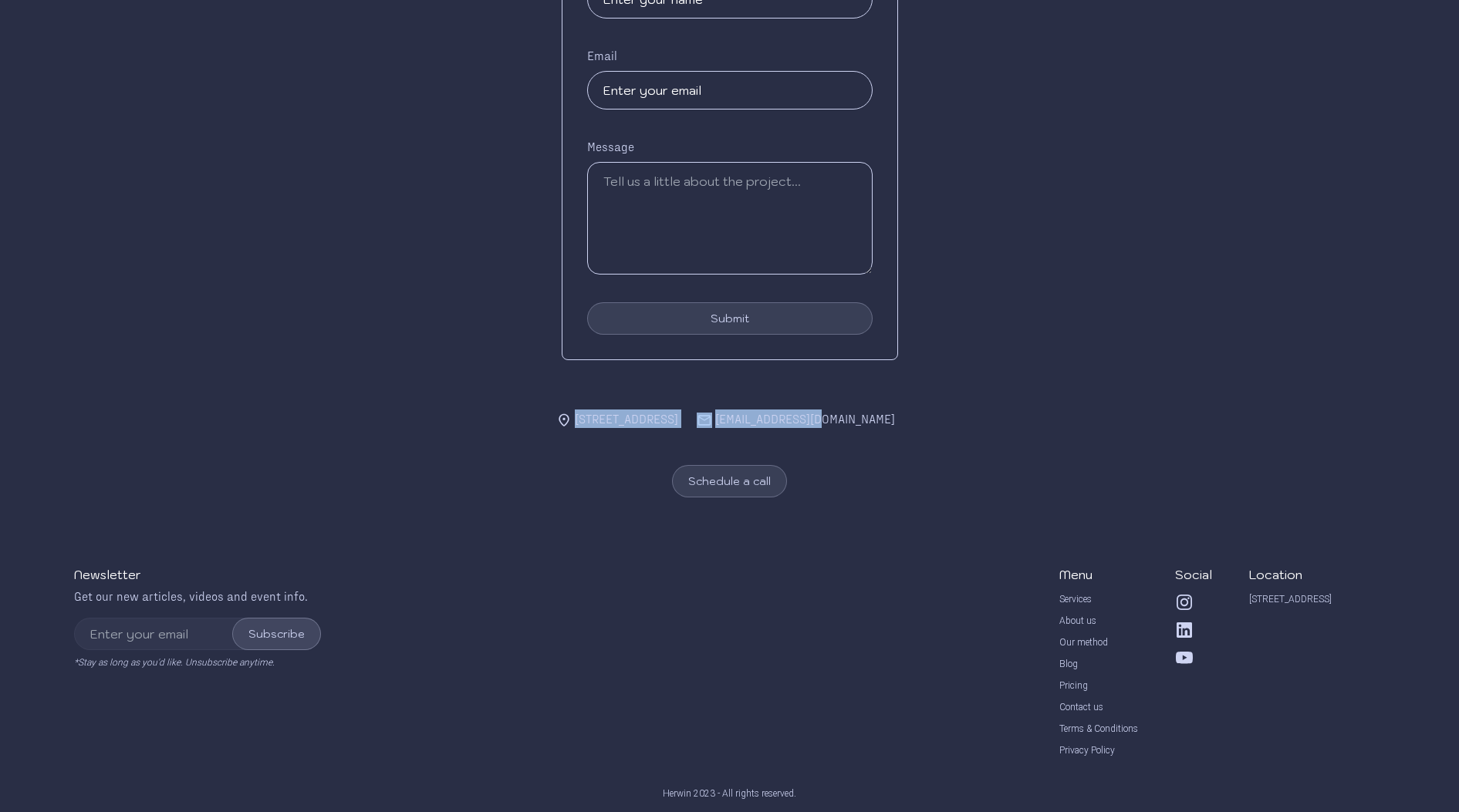
click at [576, 410] on div "[STREET_ADDRESS] [EMAIL_ADDRESS][DOMAIN_NAME]" at bounding box center [730, 419] width 347 height 19
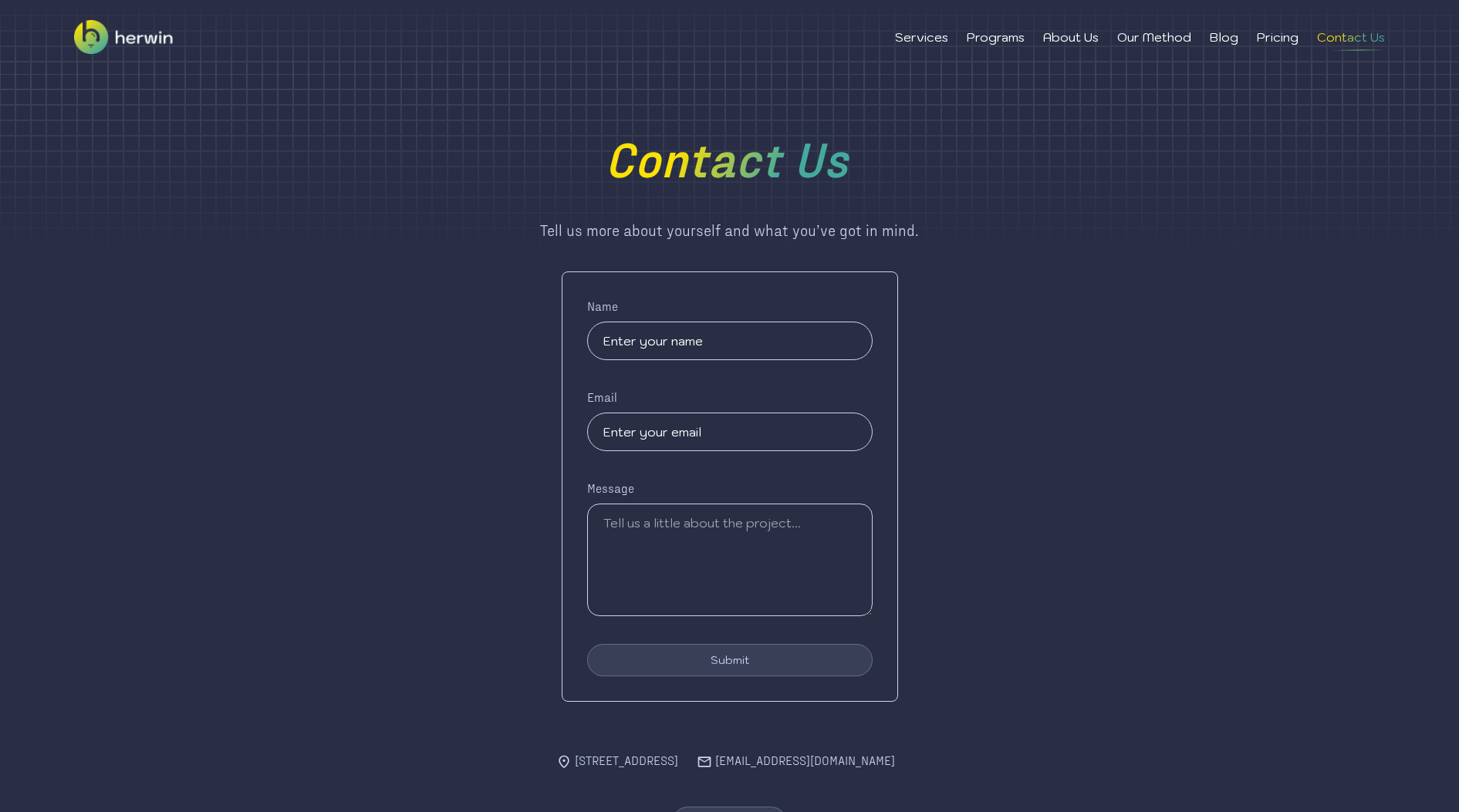
click at [282, 355] on div "Name Email Message Submit" at bounding box center [729, 486] width 1459 height 430
click at [1010, 39] on li "Programs" at bounding box center [995, 37] width 58 height 19
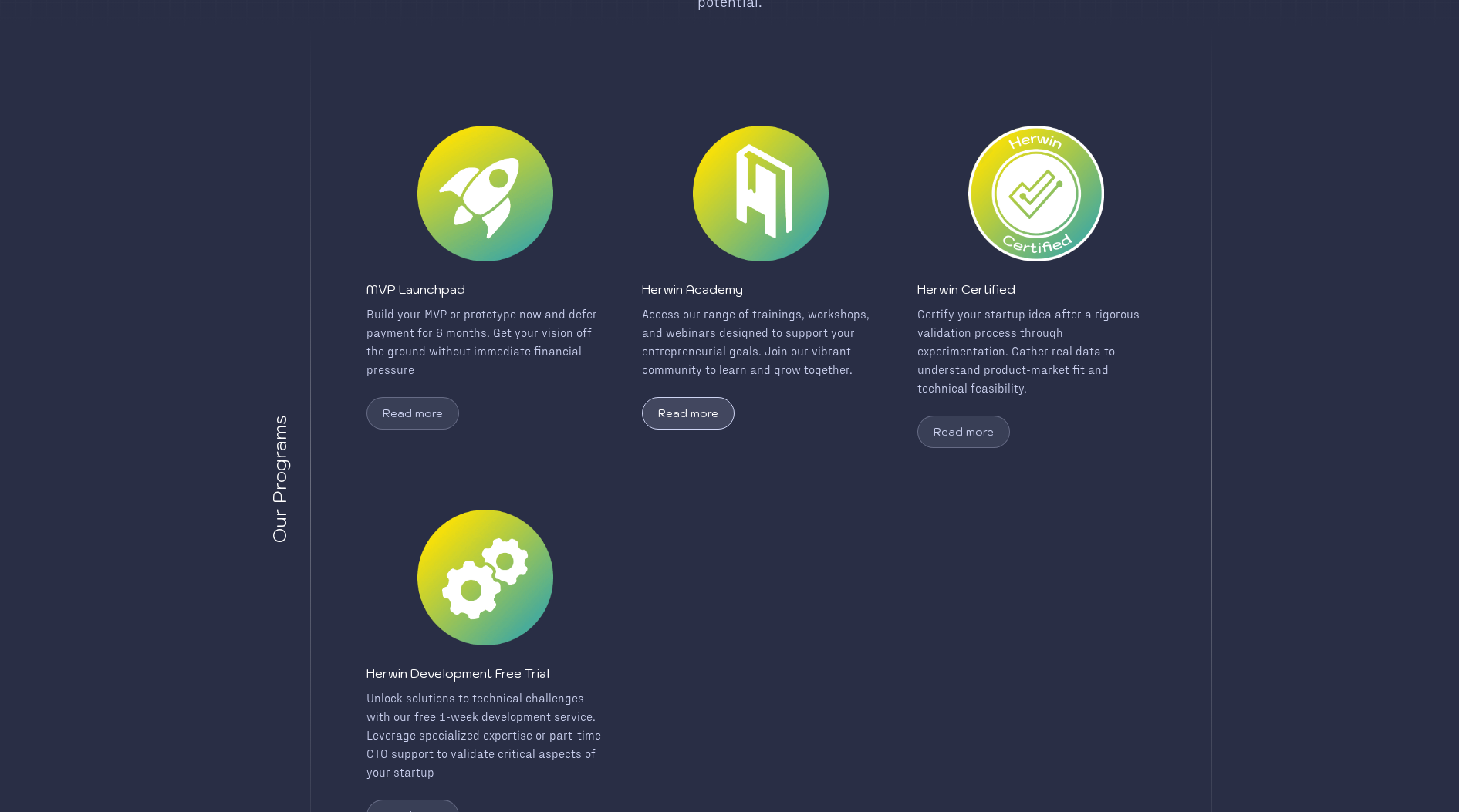
scroll to position [255, 0]
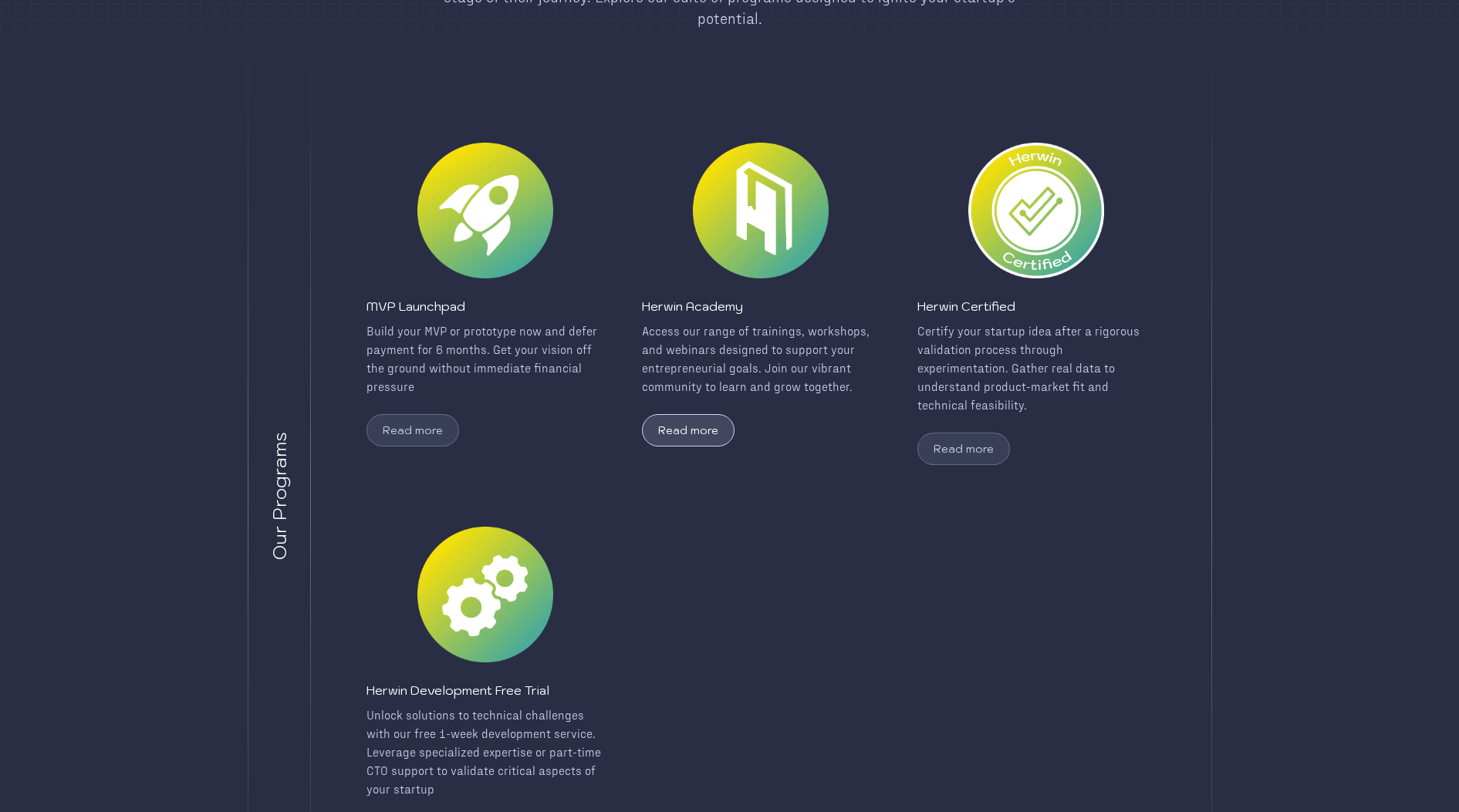
click at [668, 418] on button "Read more" at bounding box center [688, 430] width 93 height 32
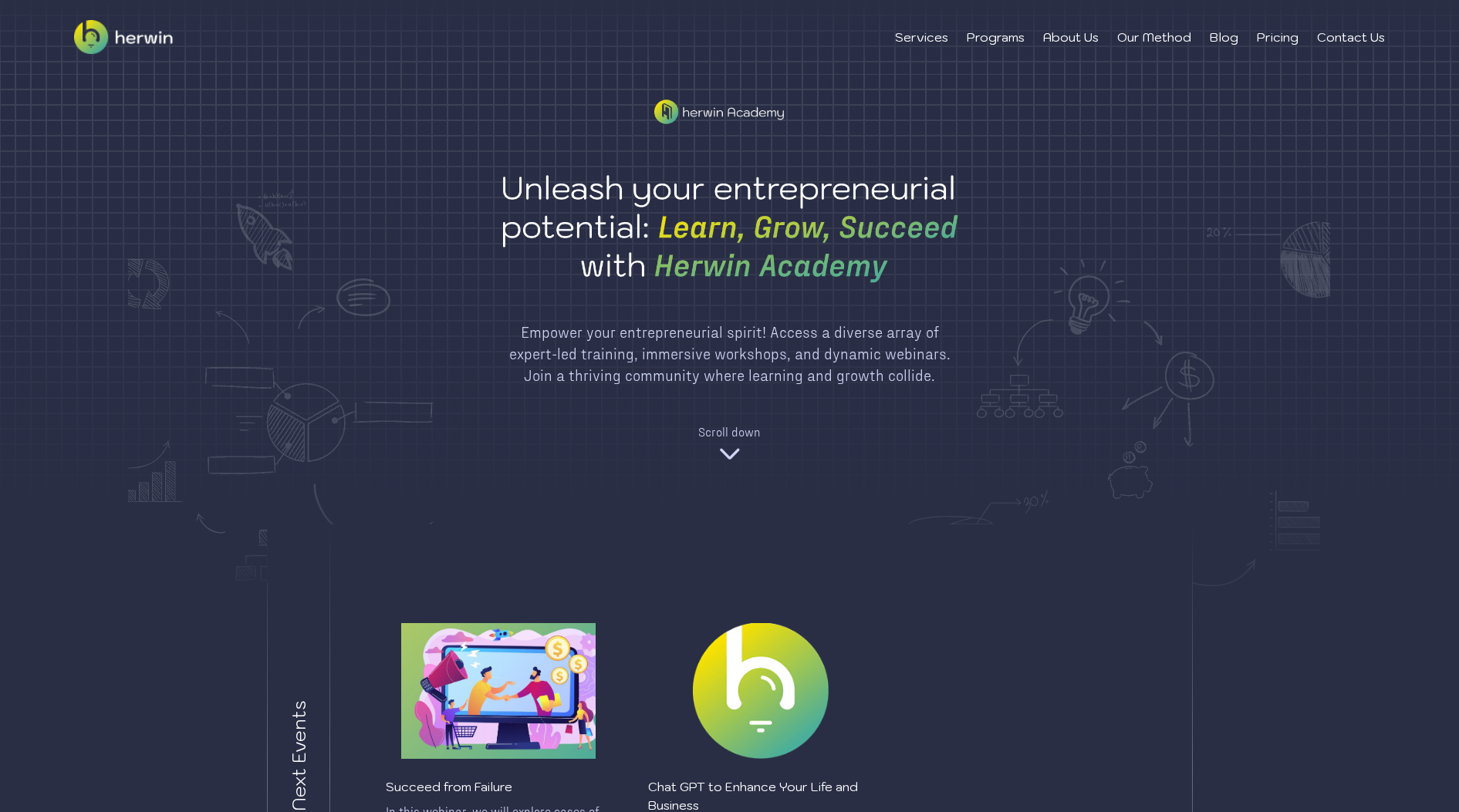
click at [728, 450] on img at bounding box center [729, 453] width 24 height 24
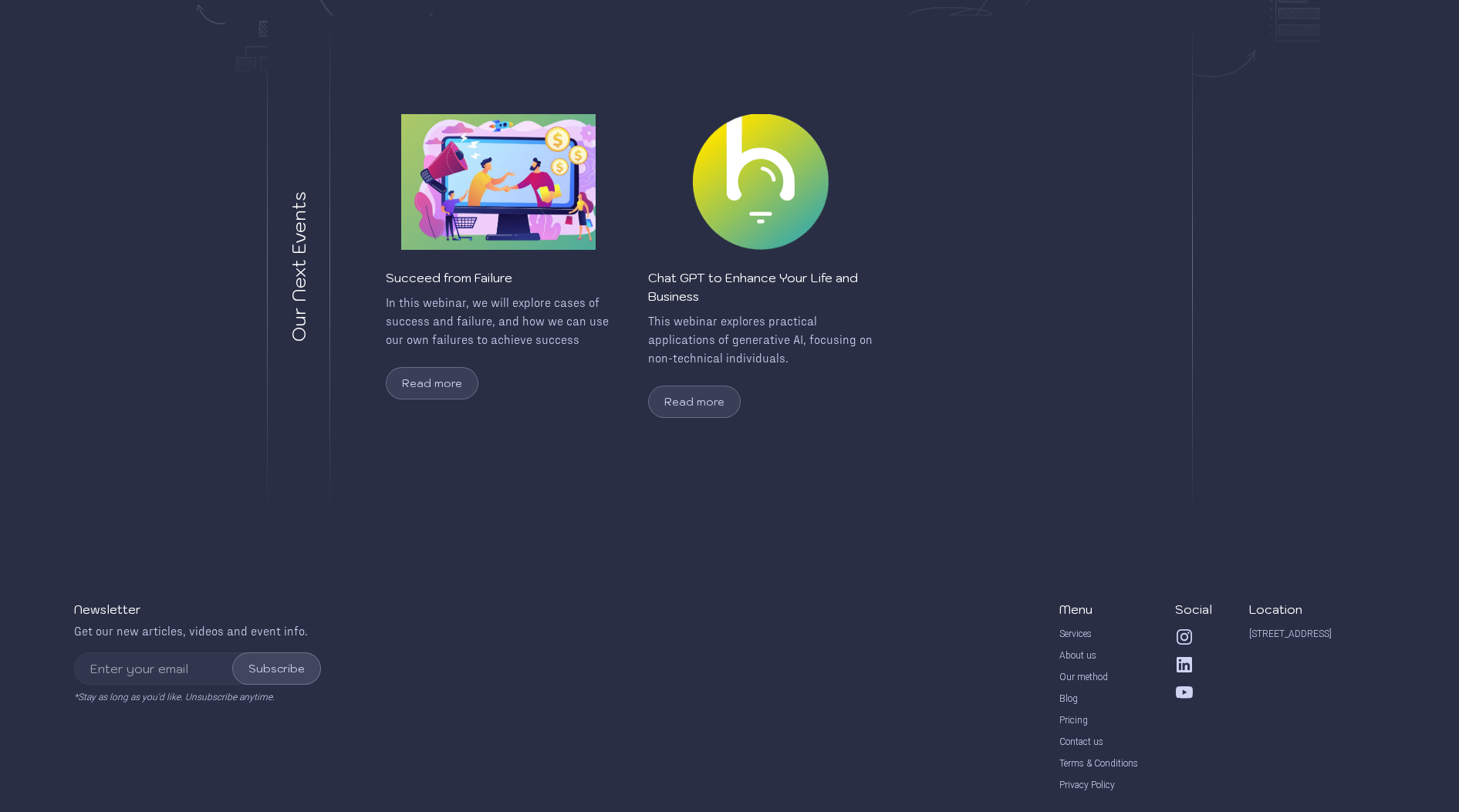
scroll to position [544, 0]
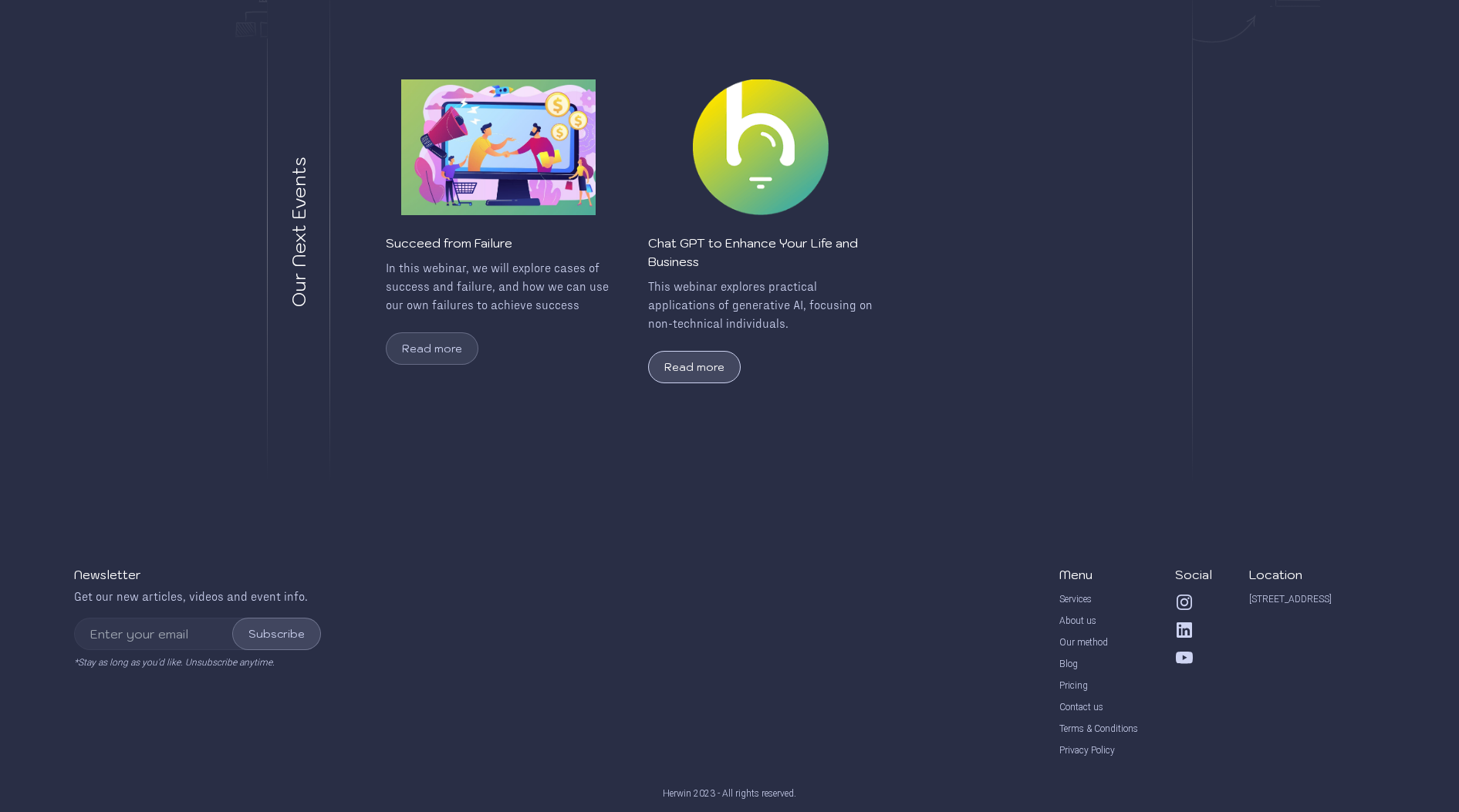
click at [697, 368] on button "Read more" at bounding box center [694, 367] width 93 height 32
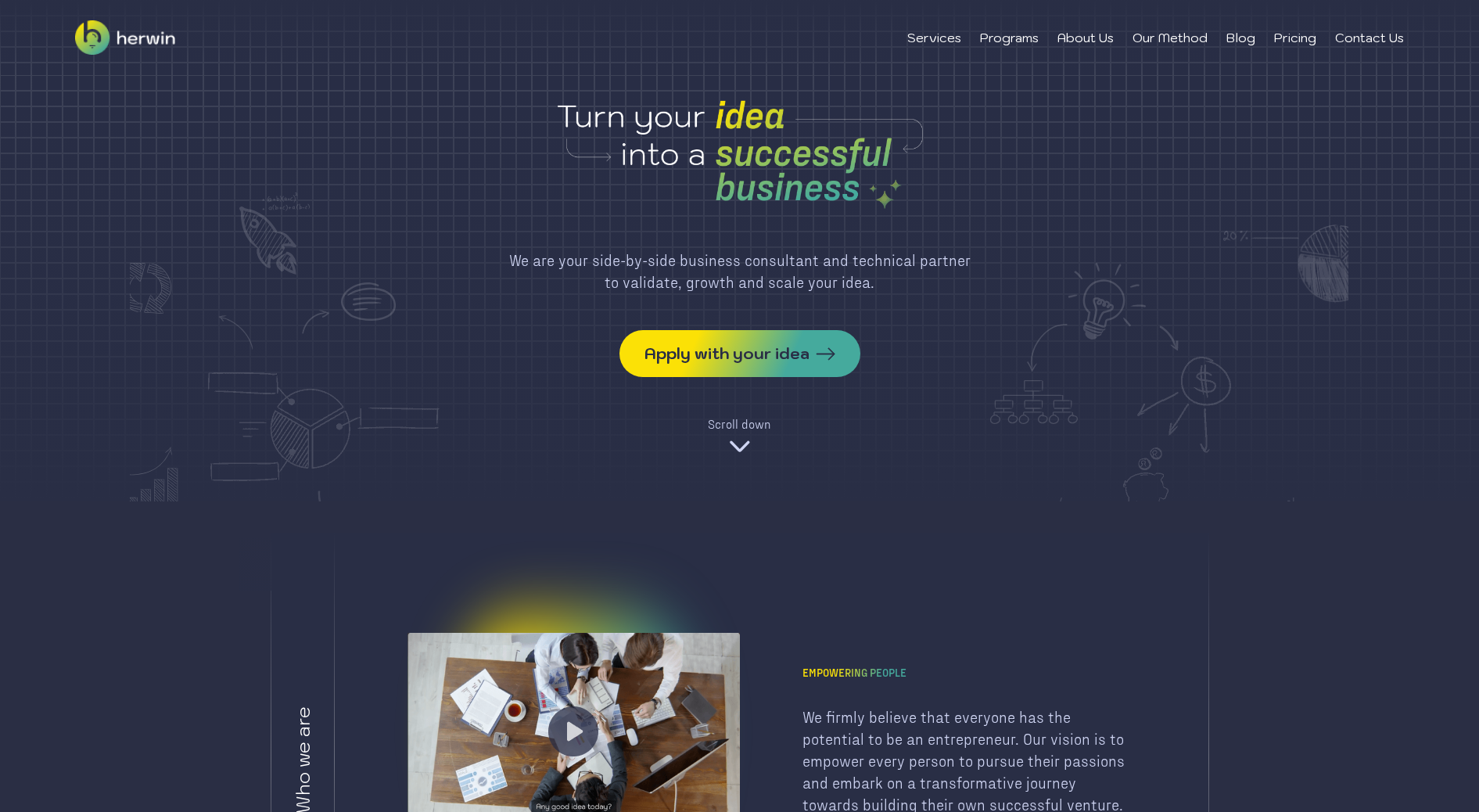
click at [757, 433] on div "Scroll down" at bounding box center [739, 423] width 63 height 19
click at [919, 33] on li "Services" at bounding box center [934, 37] width 54 height 19
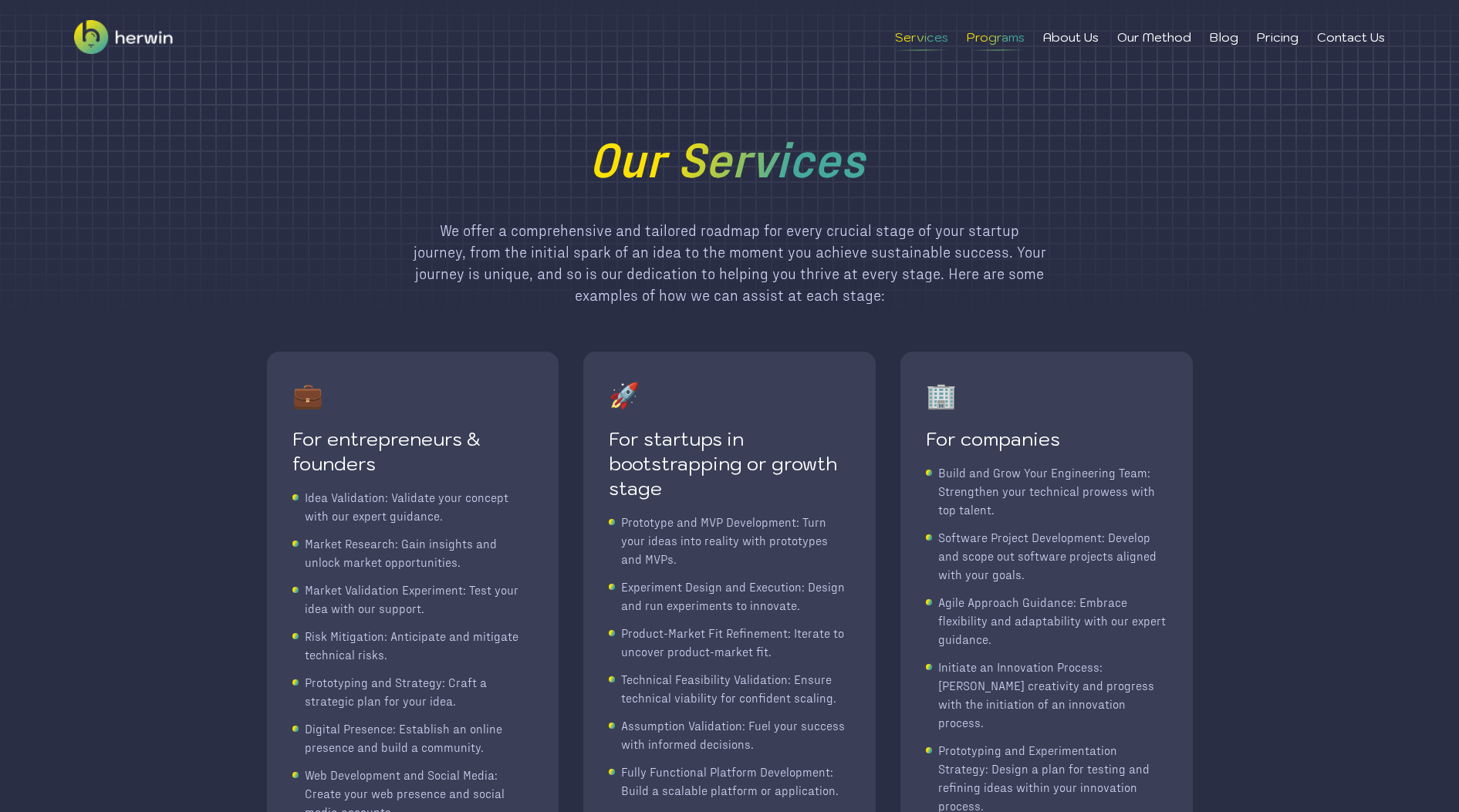
click at [1008, 41] on li "Programs" at bounding box center [995, 37] width 58 height 19
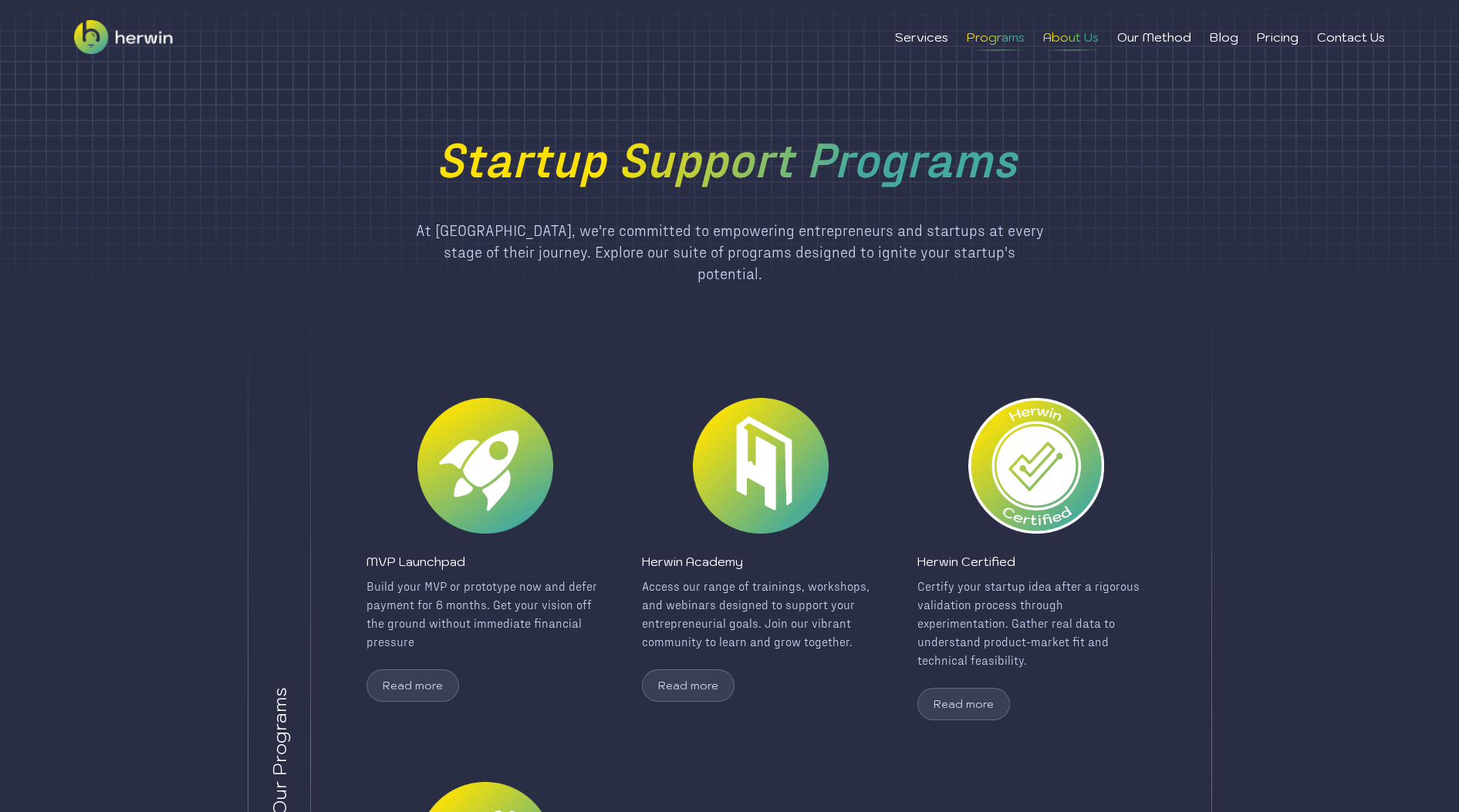
click at [1073, 44] on li "About Us" at bounding box center [1071, 37] width 56 height 19
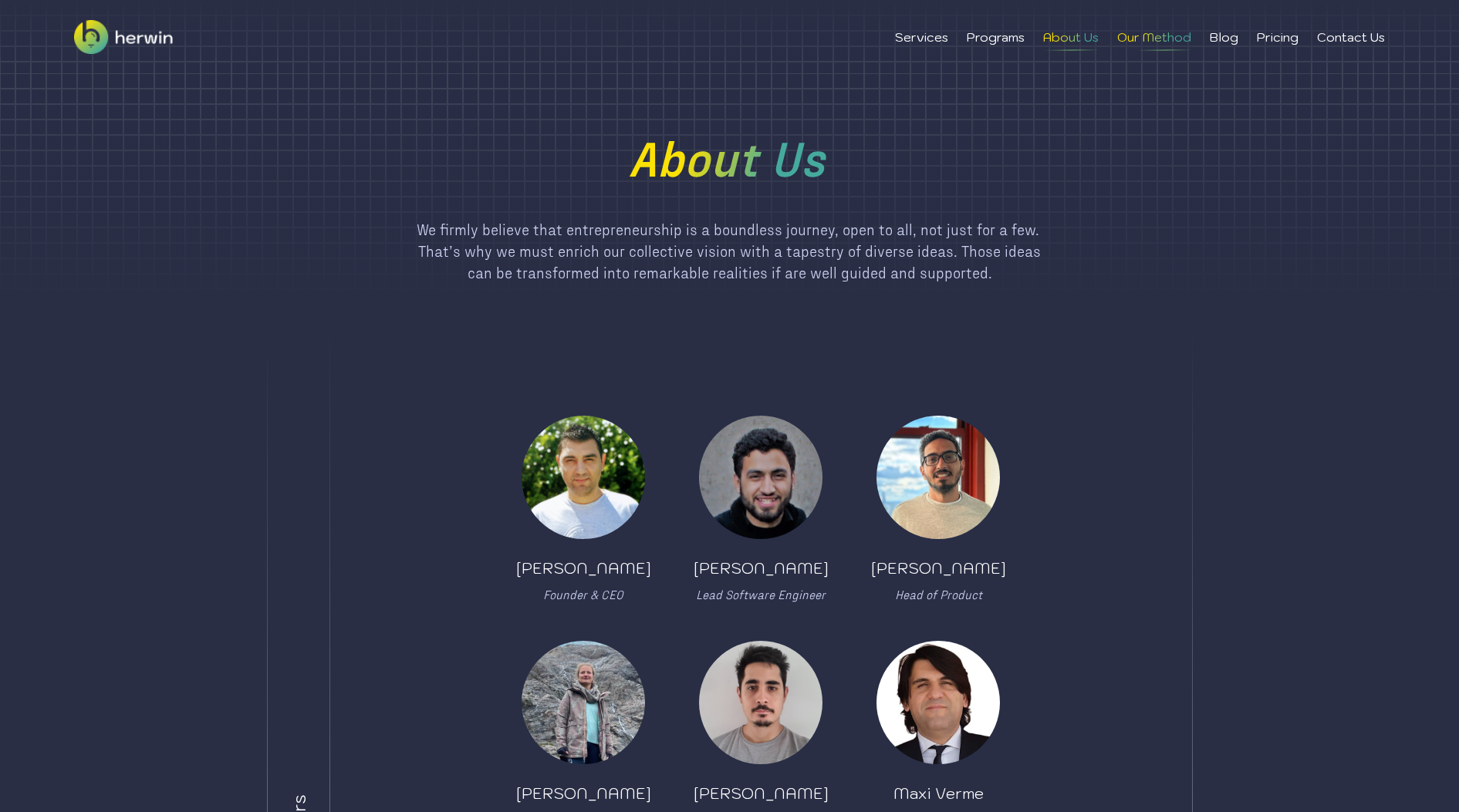
click at [1158, 42] on li "Our Method" at bounding box center [1154, 37] width 74 height 19
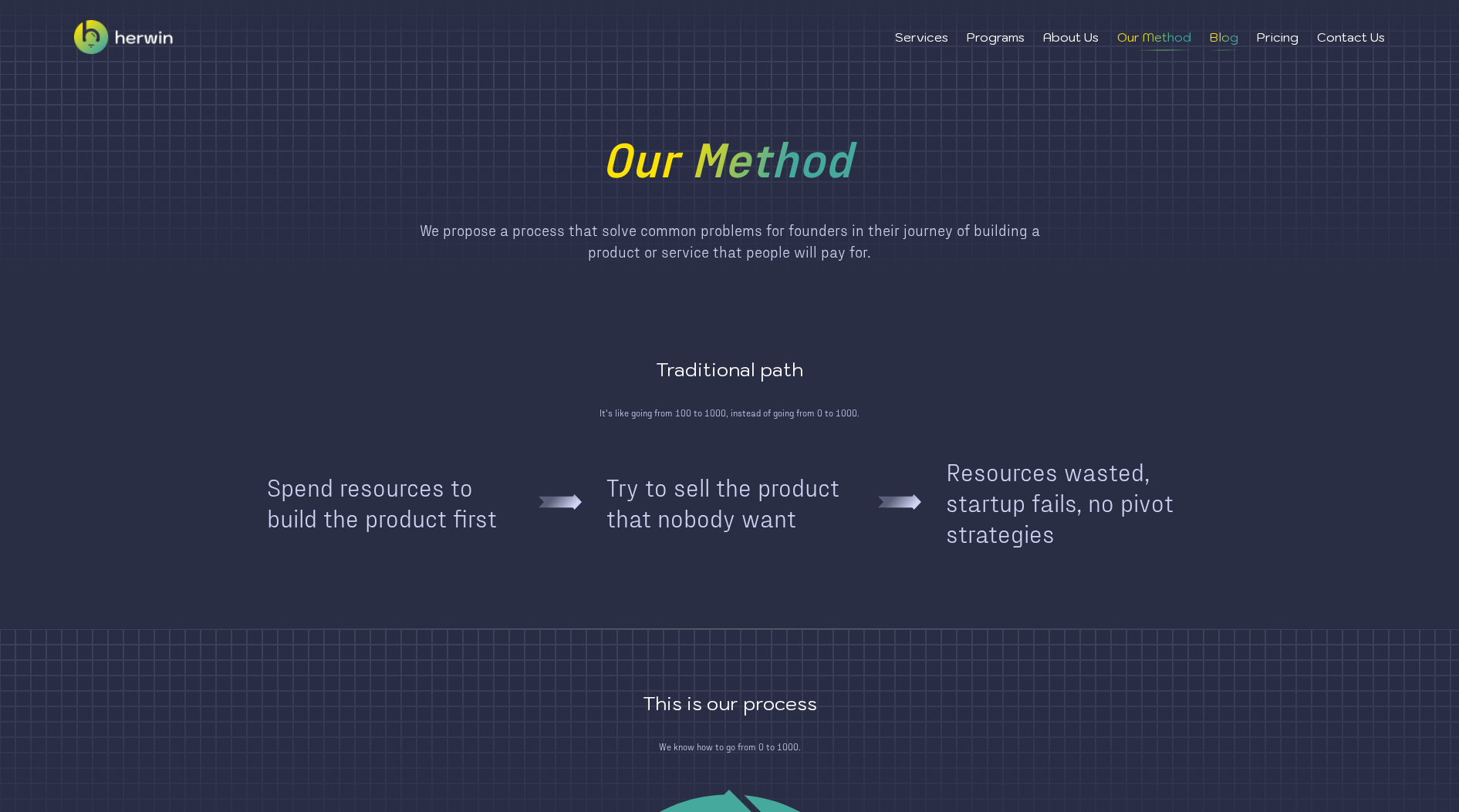
click at [1218, 44] on li "Blog" at bounding box center [1224, 37] width 29 height 19
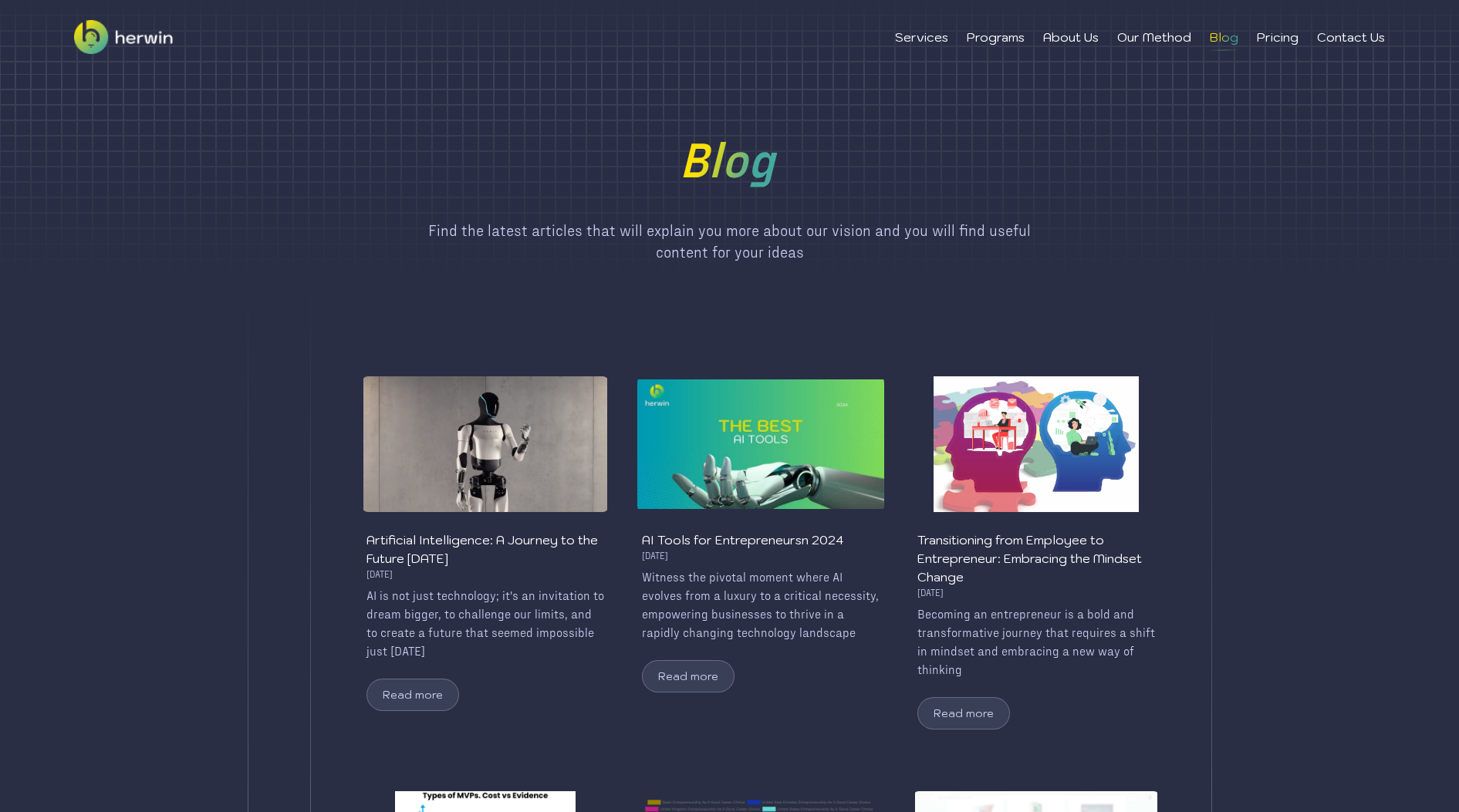
click at [1263, 44] on li "Pricing" at bounding box center [1278, 37] width 42 height 19
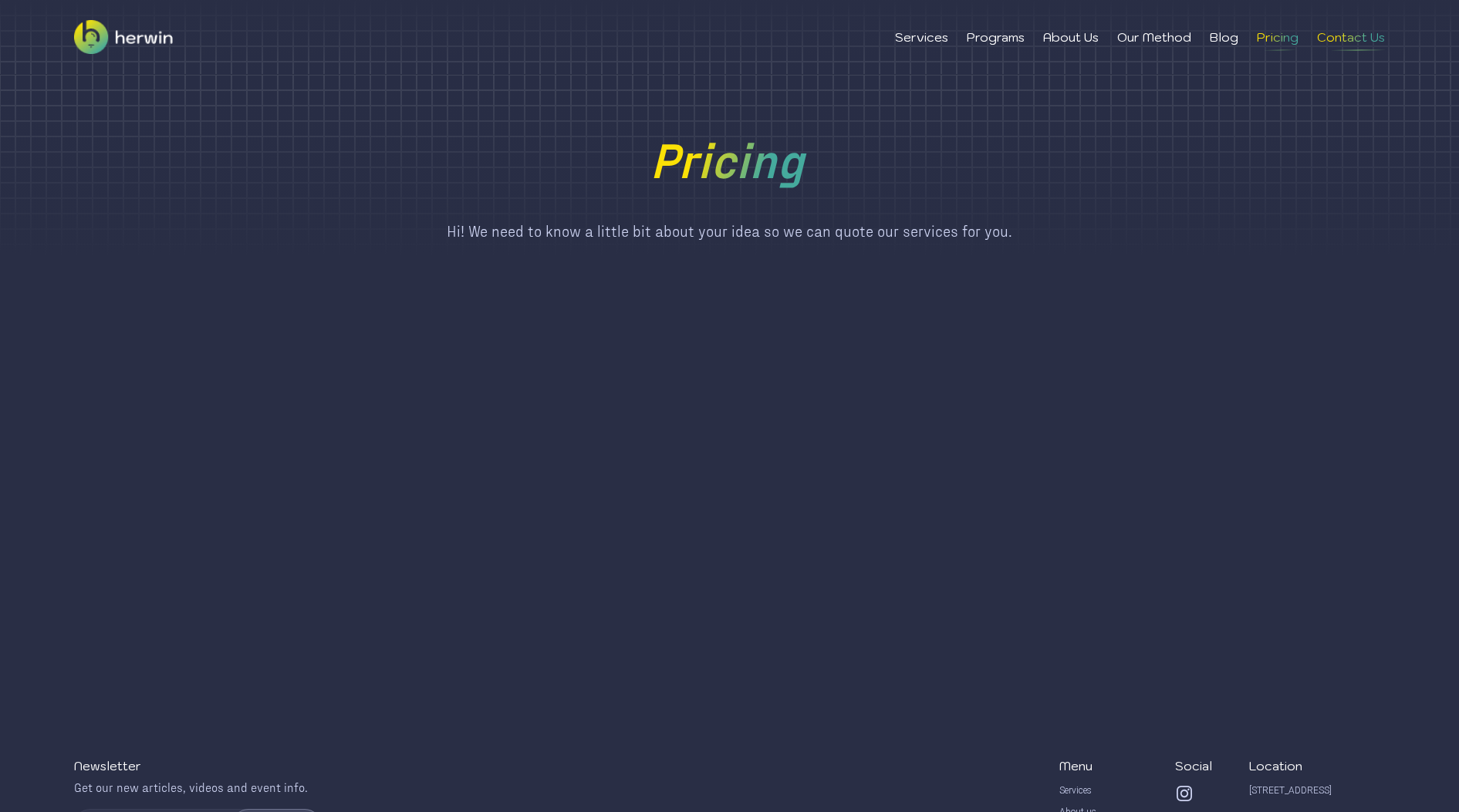
click at [1342, 45] on li "Contact Us" at bounding box center [1351, 37] width 68 height 19
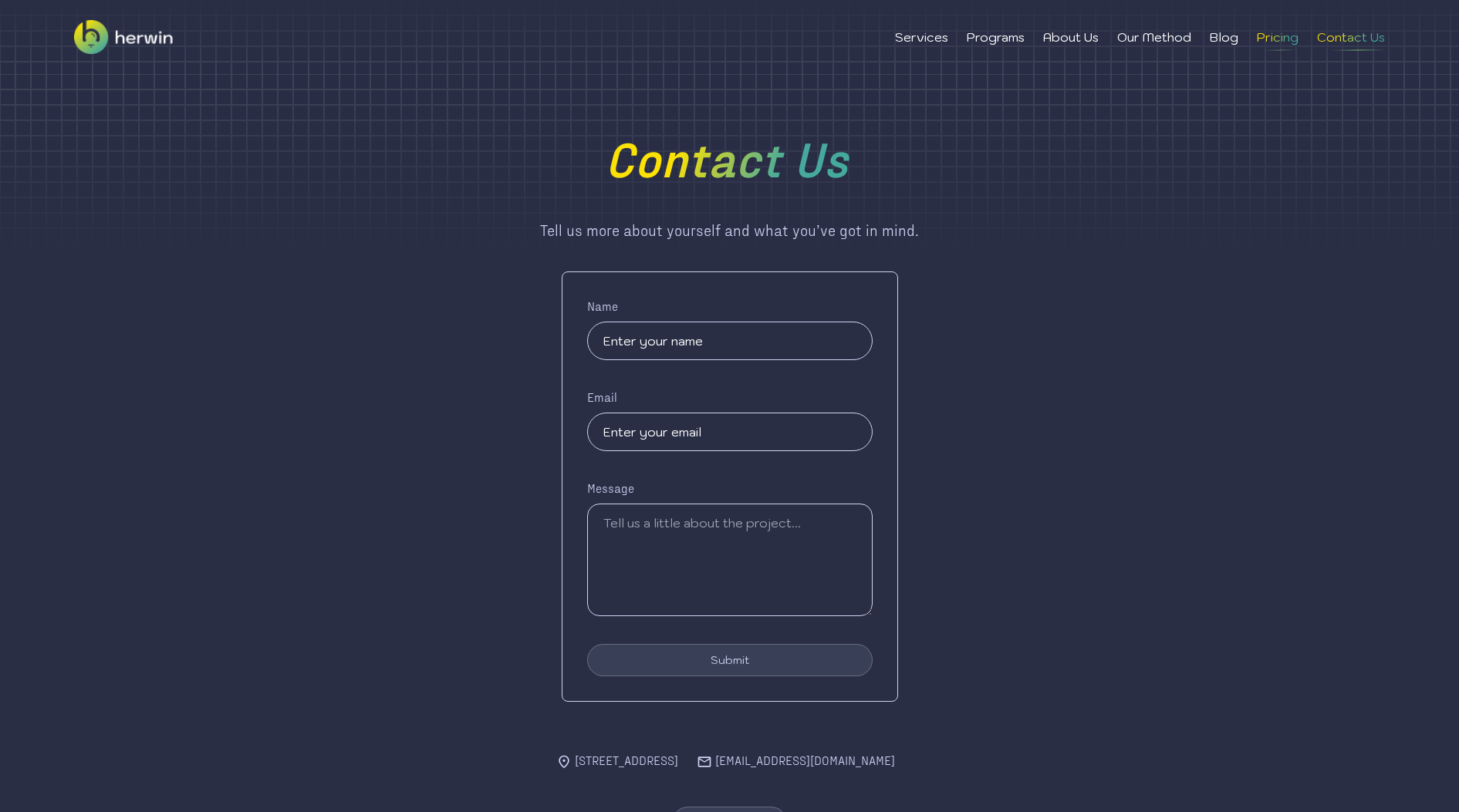
click at [1270, 40] on li "Pricing" at bounding box center [1278, 37] width 42 height 19
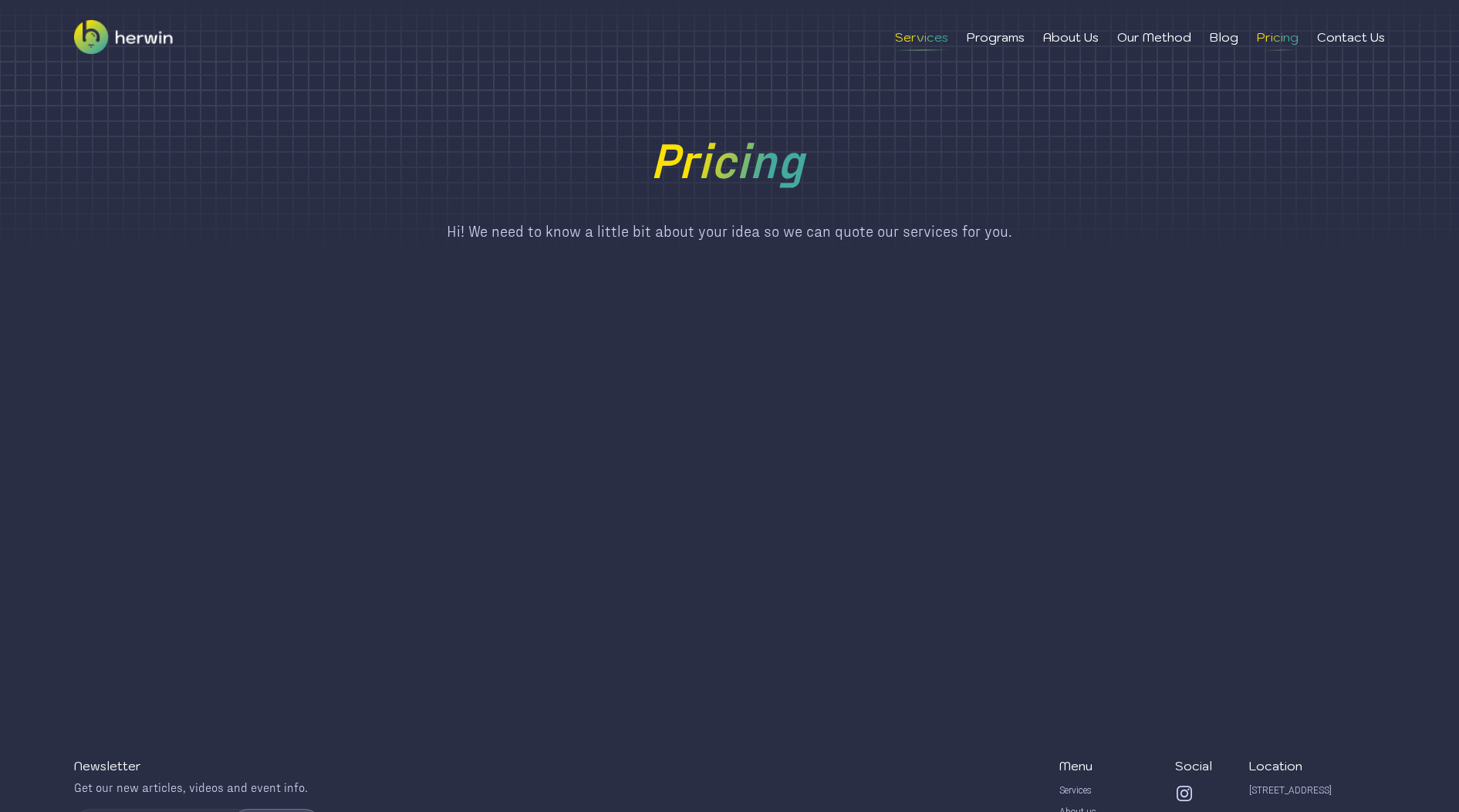
click at [935, 35] on li "Services" at bounding box center [921, 37] width 53 height 19
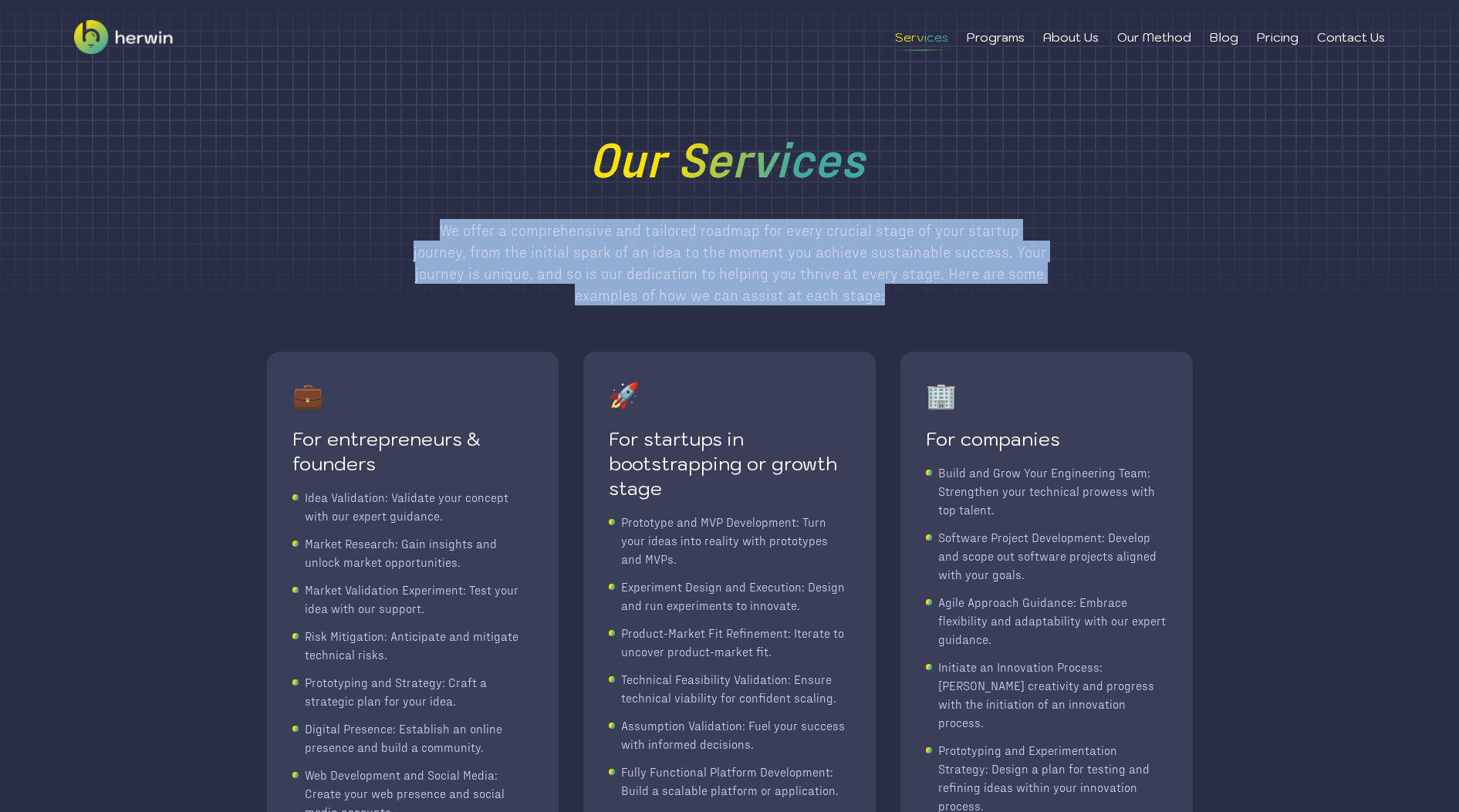
drag, startPoint x: 893, startPoint y: 301, endPoint x: 391, endPoint y: 224, distance: 507.9
click at [391, 224] on div "Our Services We offer a comprehensive and tailored roadmap for every crucial st…" at bounding box center [729, 198] width 1459 height 247
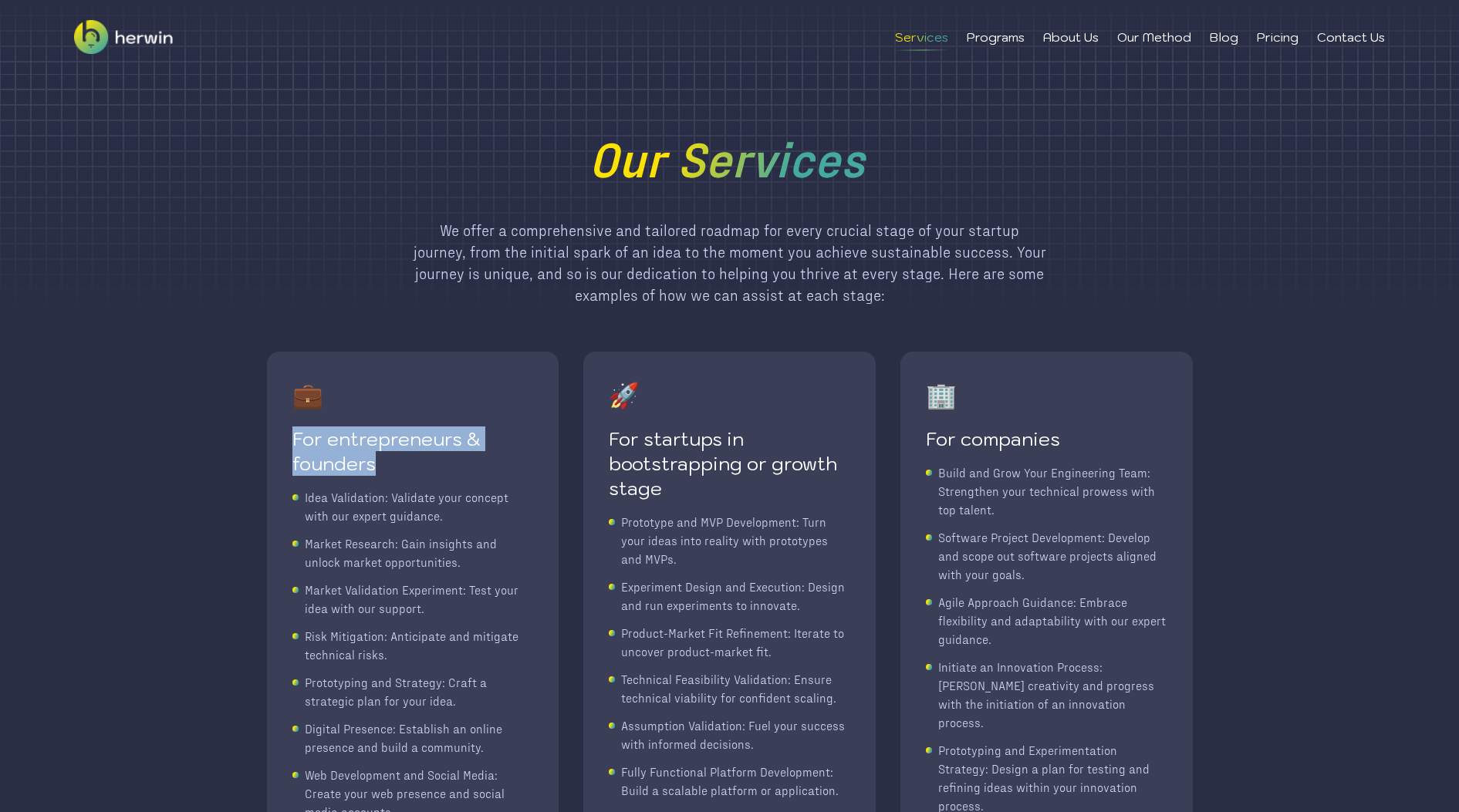
drag, startPoint x: 369, startPoint y: 467, endPoint x: 271, endPoint y: 438, distance: 102.2
click at [271, 438] on div "💼 For entrepreneurs & founders Idea Validation: Validate your concept with our …" at bounding box center [413, 715] width 291 height 725
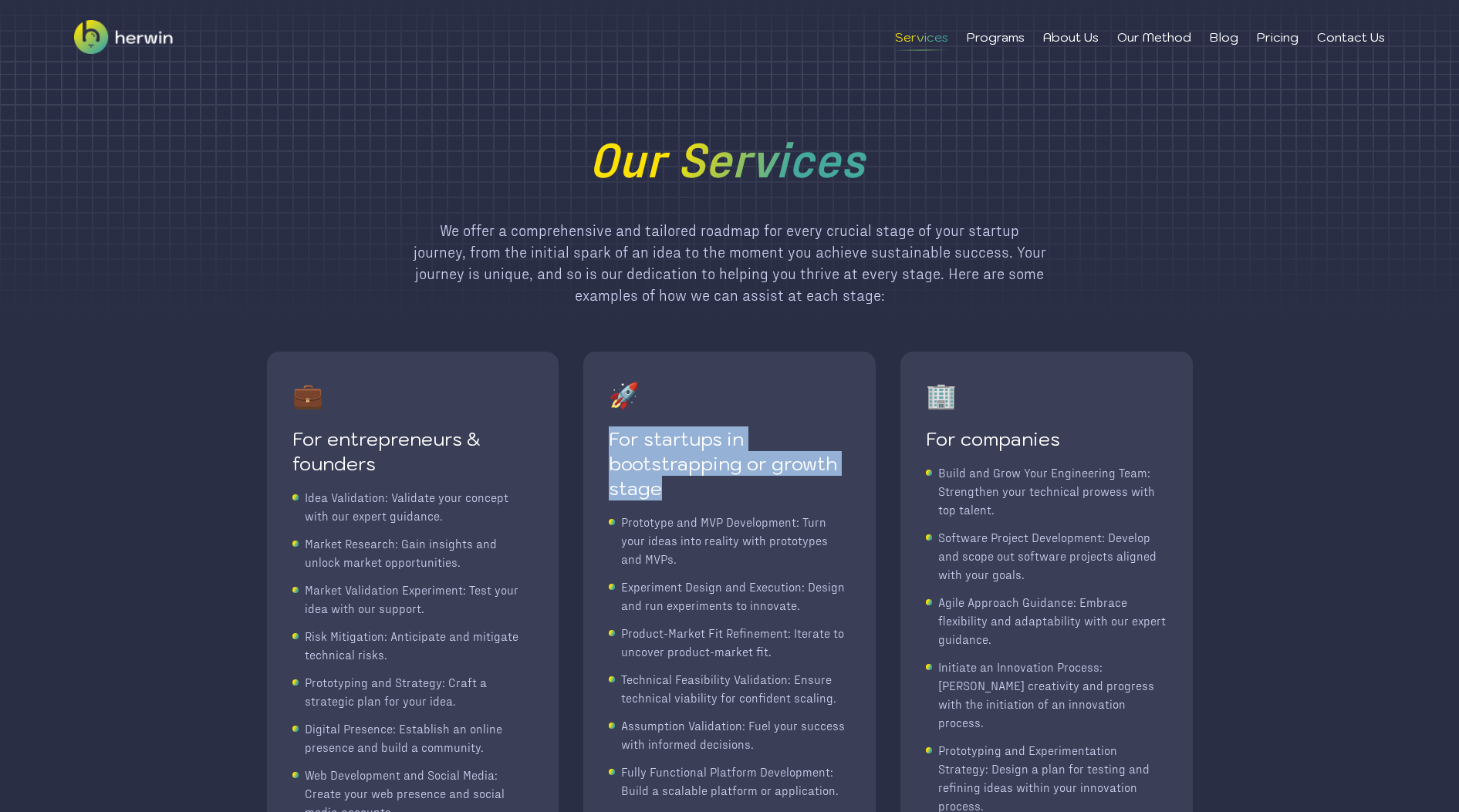
drag, startPoint x: 700, startPoint y: 484, endPoint x: 613, endPoint y: 448, distance: 94.2
click at [613, 448] on div "For startups in bootstrapping or growth stage" at bounding box center [730, 464] width 242 height 74
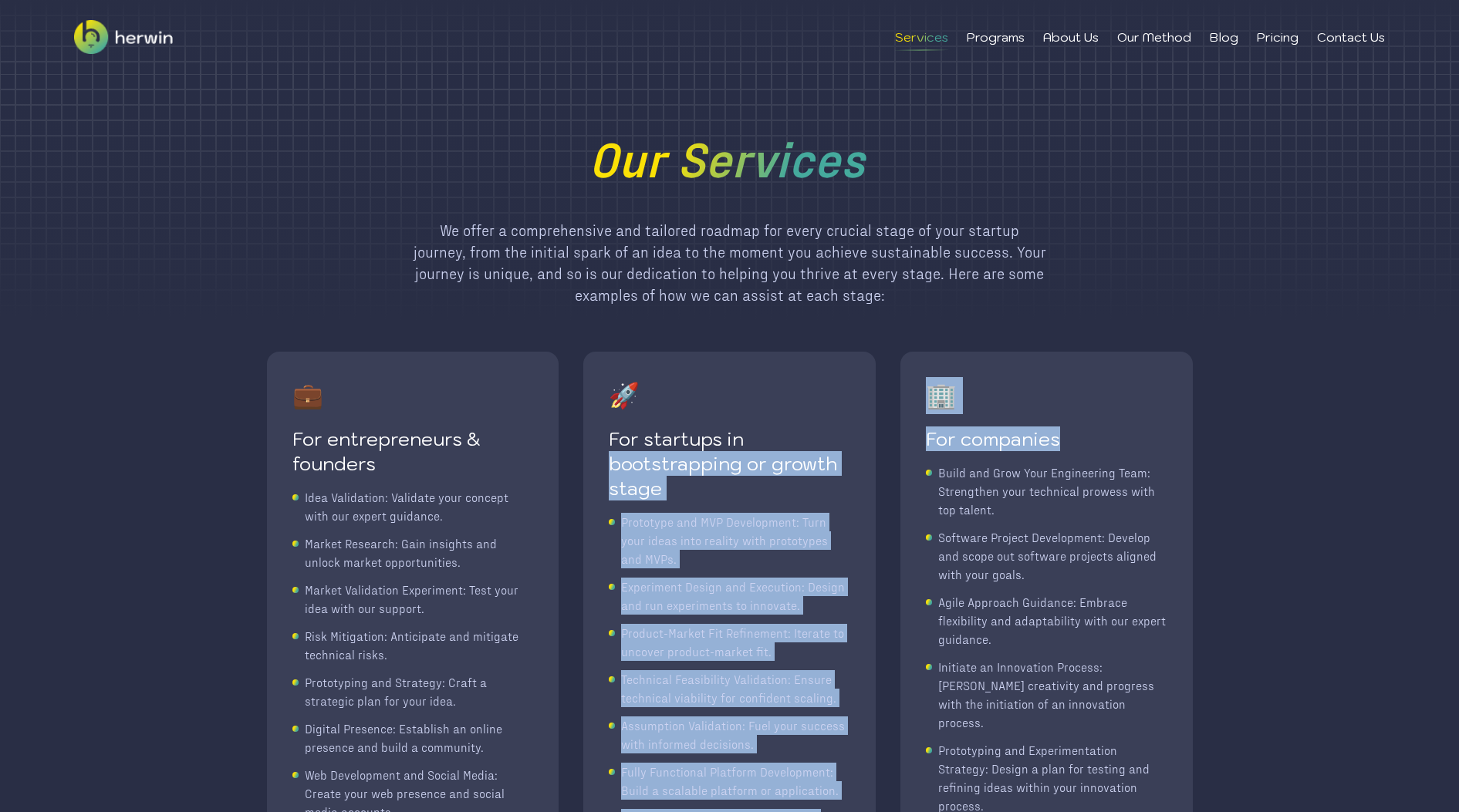
drag, startPoint x: 1101, startPoint y: 450, endPoint x: 882, endPoint y: 445, distance: 219.1
click at [882, 445] on div "💼 For entrepreneurs & founders Idea Validation: Validate your concept with our …" at bounding box center [730, 758] width 926 height 813
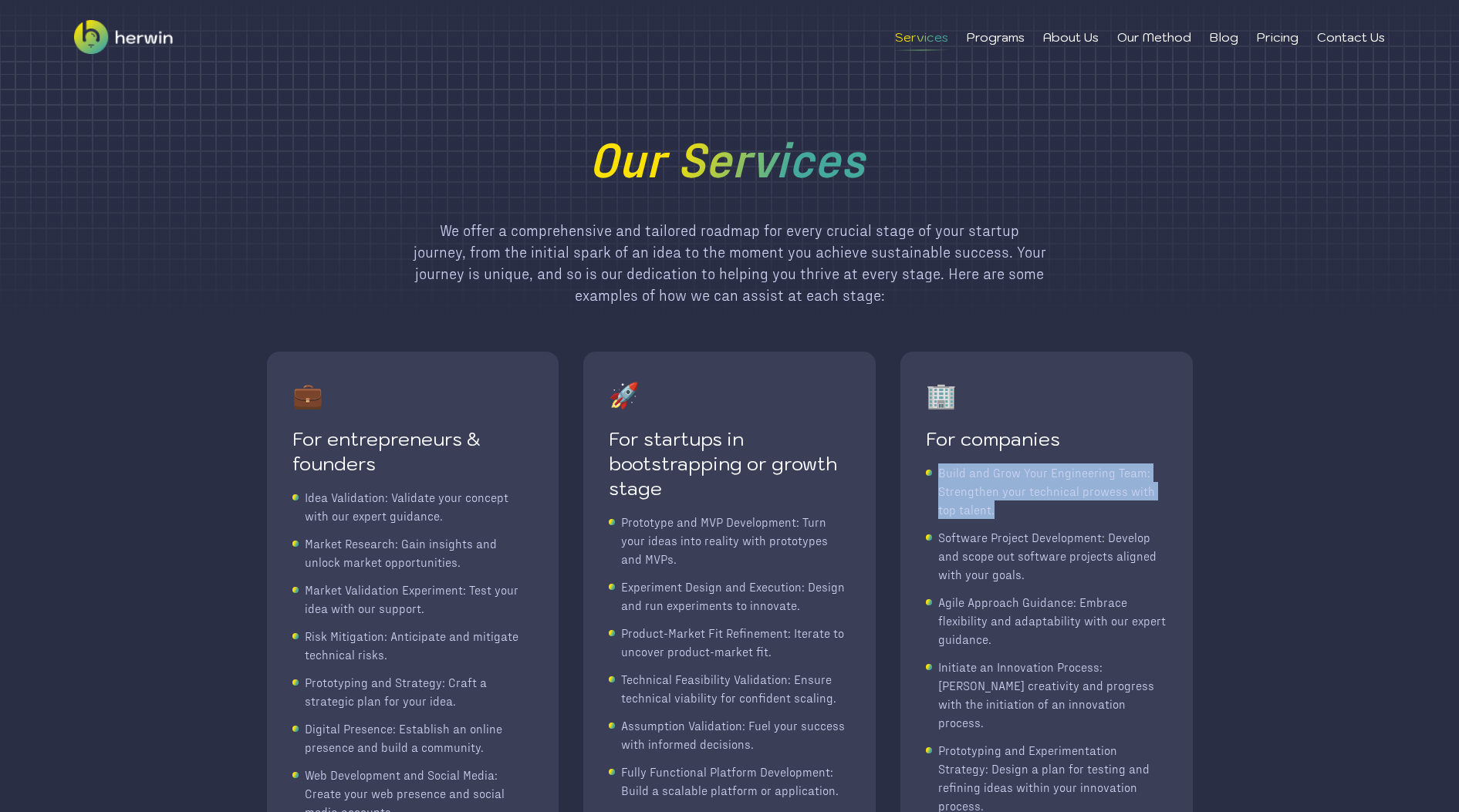
drag, startPoint x: 1012, startPoint y: 518, endPoint x: 939, endPoint y: 471, distance: 86.8
click at [939, 471] on div "Build and Grow Your Engineering Team: Strengthen your technical prowess with to…" at bounding box center [1053, 492] width 229 height 56
